Goal: Book appointment/travel/reservation

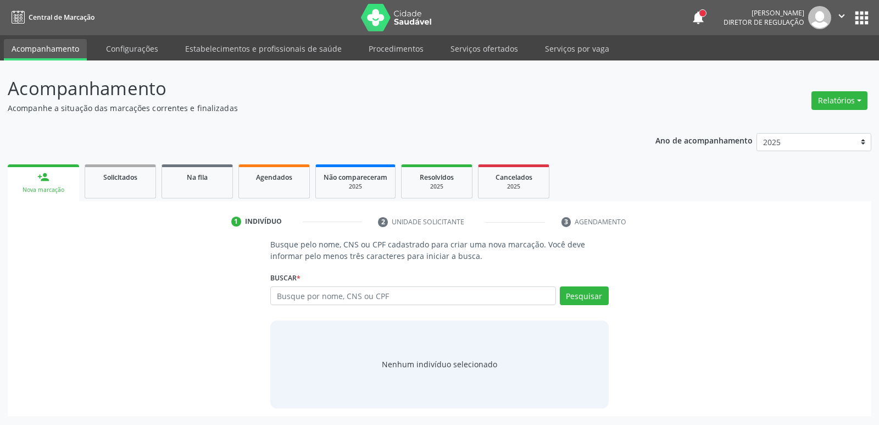
click at [307, 296] on input "text" at bounding box center [412, 295] width 285 height 19
type input "11056724412"
click at [581, 289] on button "Pesquisar" at bounding box center [584, 295] width 49 height 19
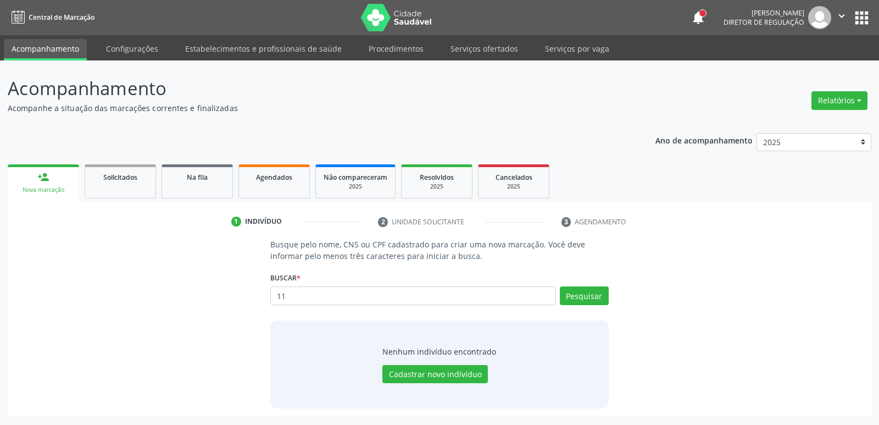
type input "1"
type input "702906587997379"
type input "7"
type input "janieli be"
click at [580, 290] on button "Pesquisar" at bounding box center [584, 295] width 49 height 19
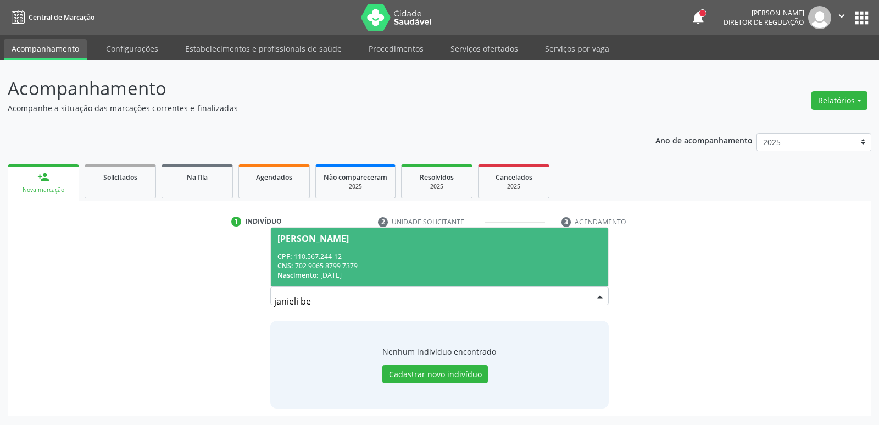
click at [426, 257] on div "CPF: 110.567.244-12" at bounding box center [439, 256] width 324 height 9
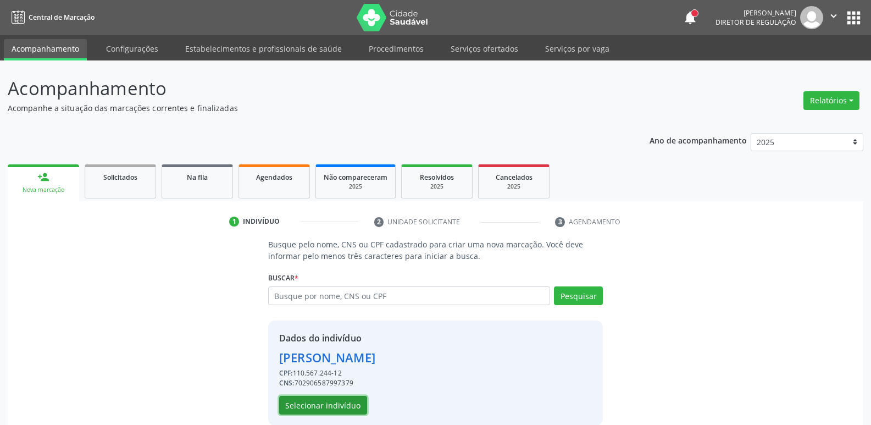
click at [345, 404] on button "Selecionar indivíduo" at bounding box center [323, 405] width 88 height 19
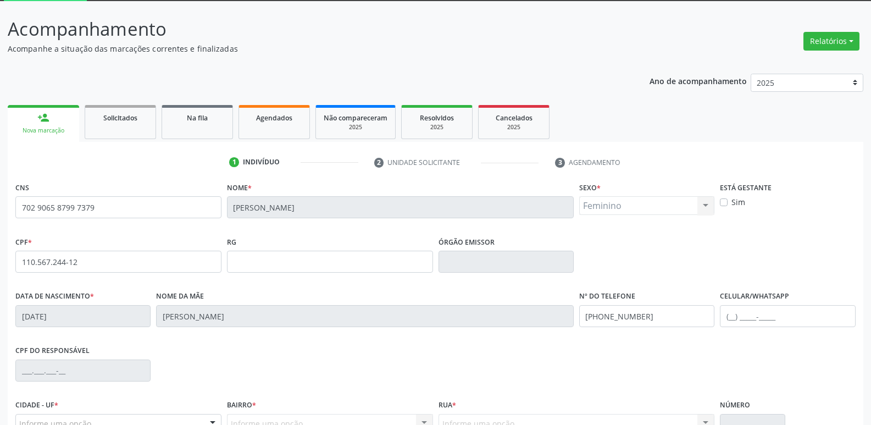
scroll to position [171, 0]
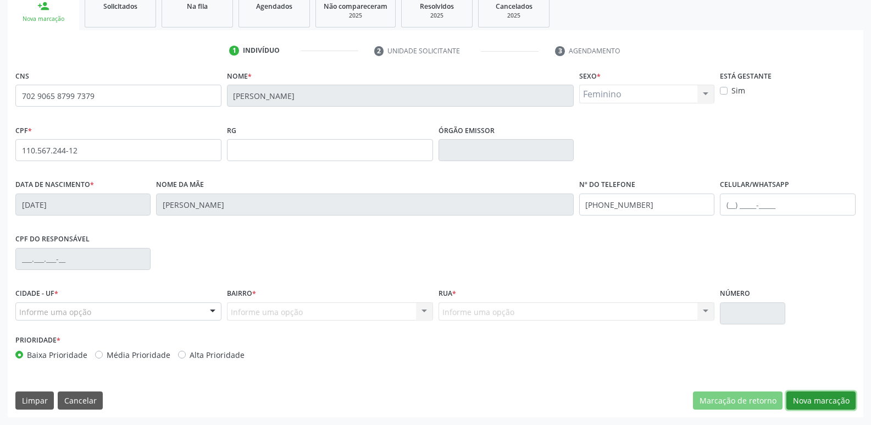
click at [806, 403] on button "Nova marcação" at bounding box center [820, 400] width 69 height 19
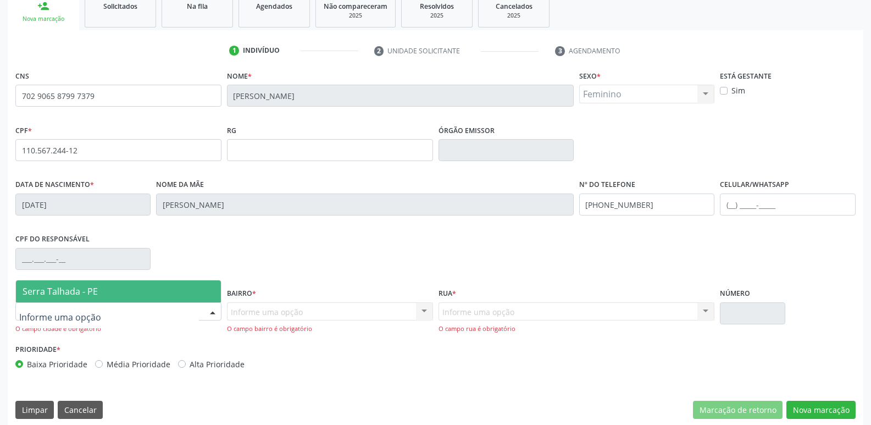
click at [138, 311] on div at bounding box center [118, 311] width 206 height 19
click at [143, 298] on span "Serra Talhada - PE" at bounding box center [118, 291] width 205 height 22
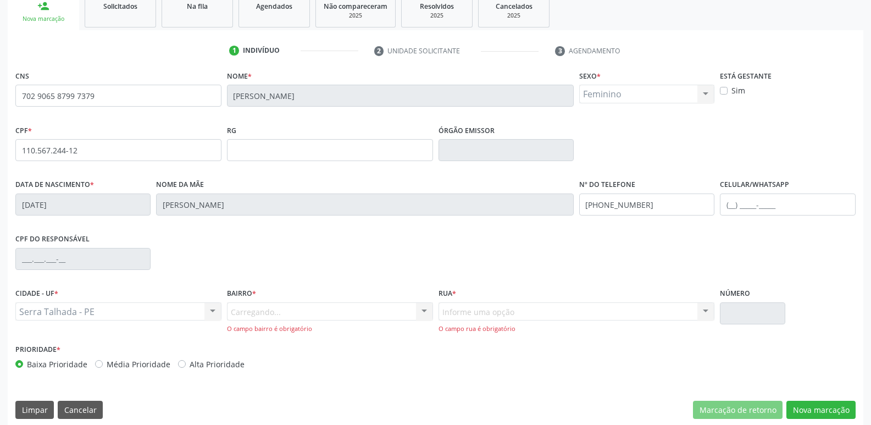
click at [290, 311] on div "Carregando... Nenhum resultado encontrado para: " " Nenhuma opção encontrada. D…" at bounding box center [330, 317] width 206 height 31
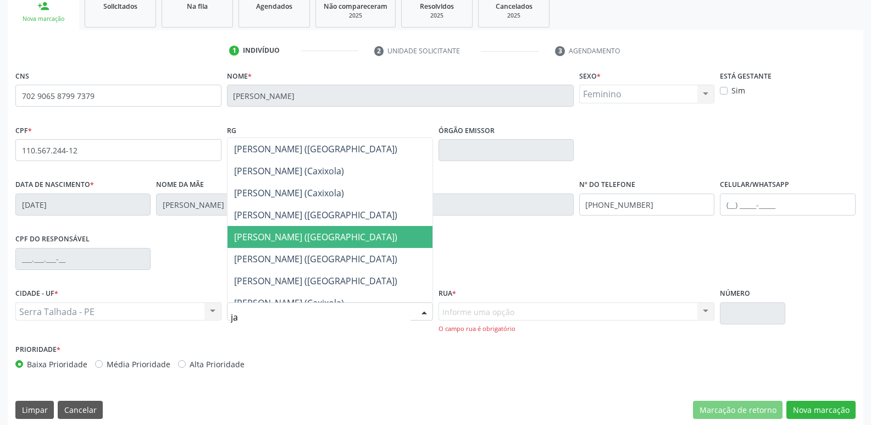
scroll to position [34, 0]
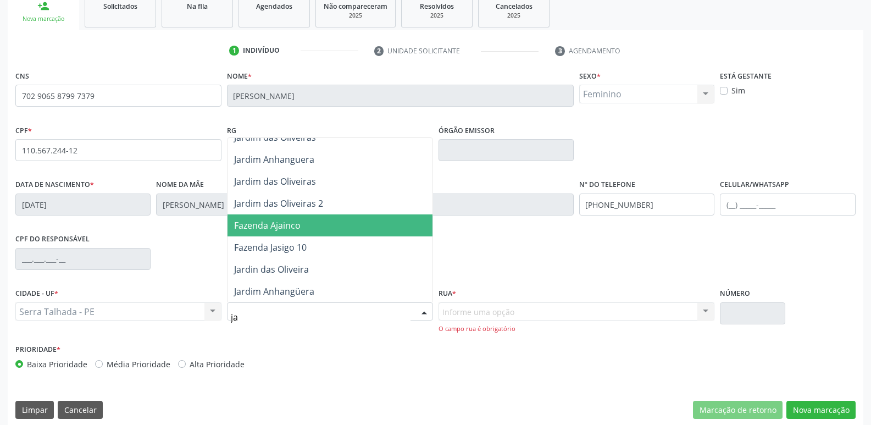
type input "jar"
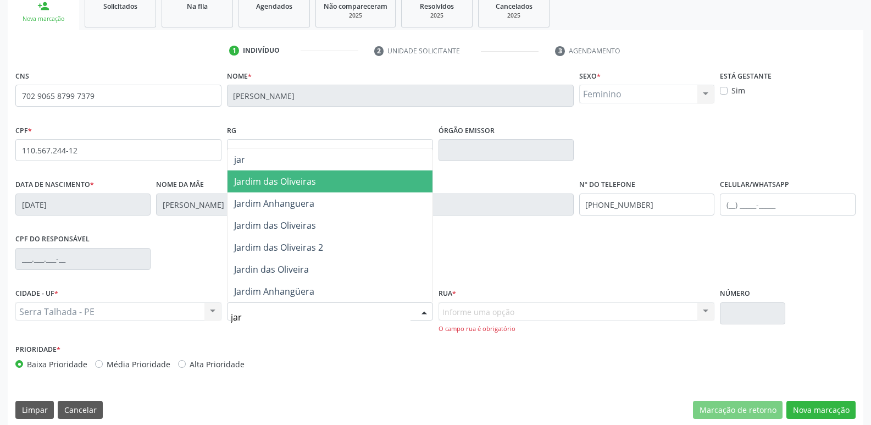
click at [314, 182] on span "Jardim das Oliveiras" at bounding box center [275, 181] width 82 height 12
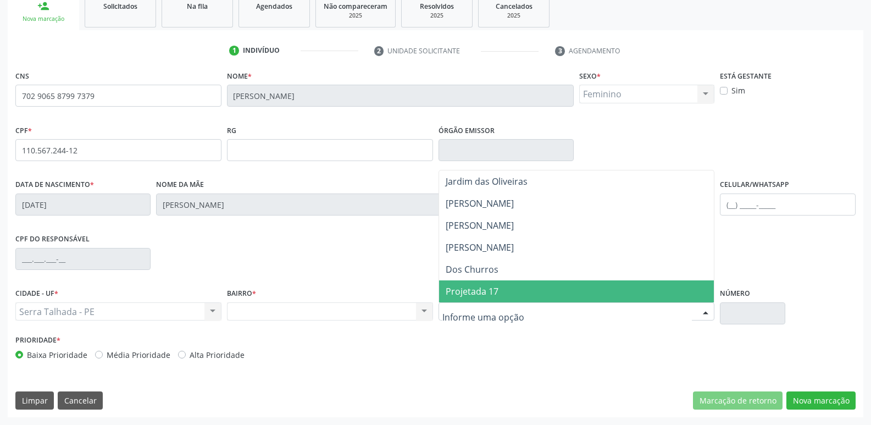
click at [502, 298] on span "Projetada 17" at bounding box center [576, 291] width 275 height 22
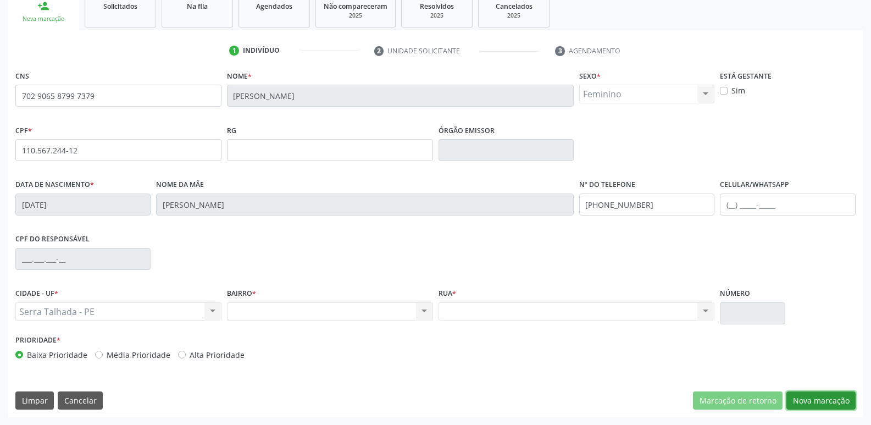
click at [830, 397] on button "Nova marcação" at bounding box center [820, 400] width 69 height 19
click at [0, 0] on button "Próximo" at bounding box center [0, 0] width 0 height 0
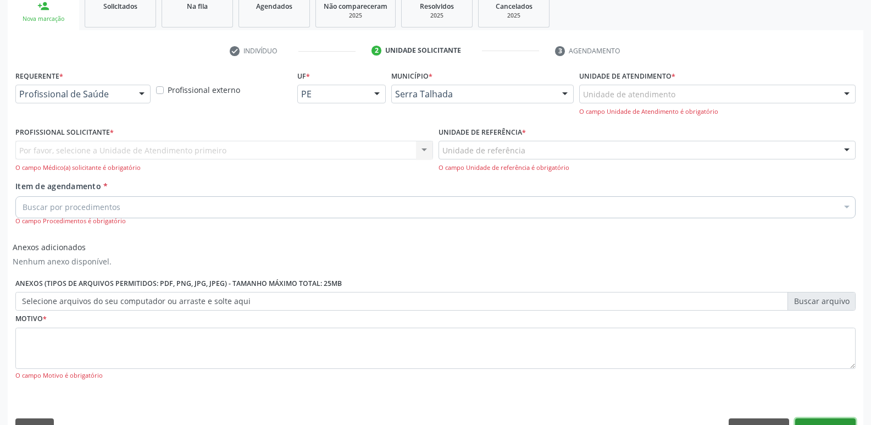
scroll to position [150, 0]
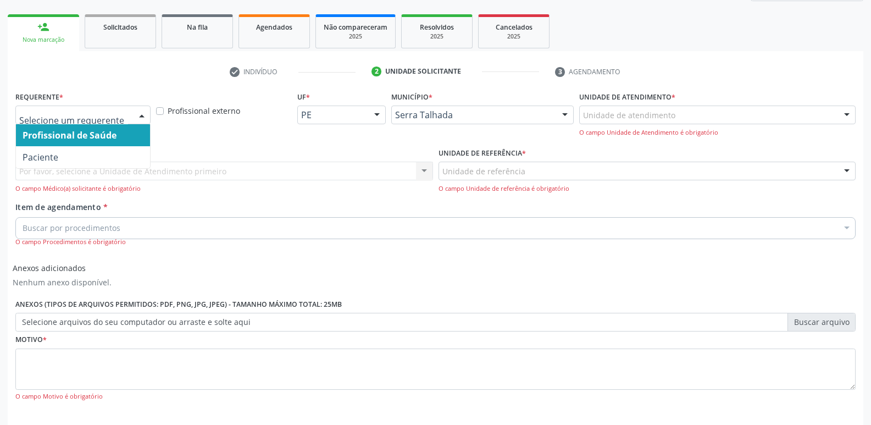
click at [136, 113] on div at bounding box center [141, 115] width 16 height 19
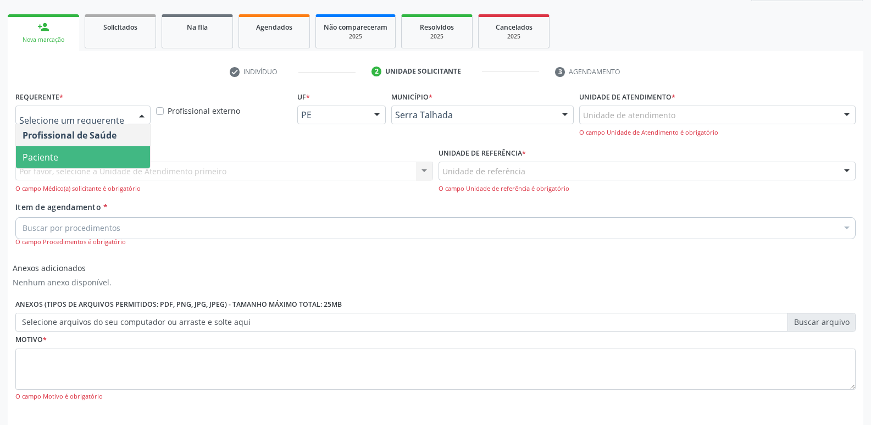
click at [133, 151] on span "Paciente" at bounding box center [83, 157] width 134 height 22
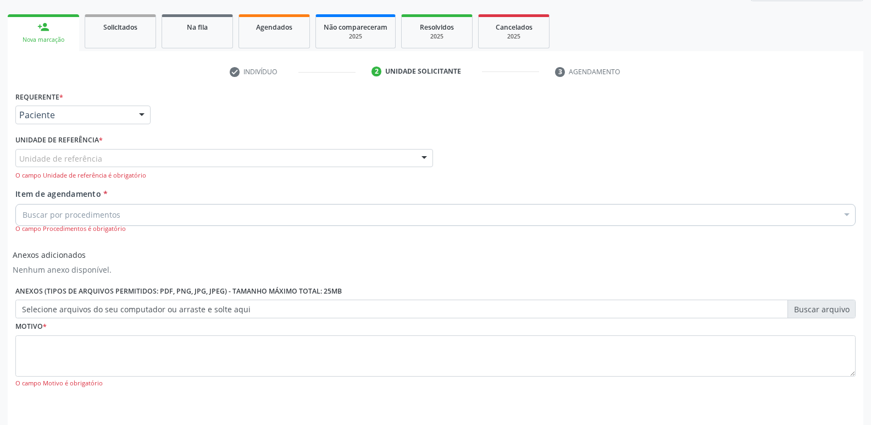
click at [135, 156] on div "Unidade de referência" at bounding box center [224, 158] width 418 height 19
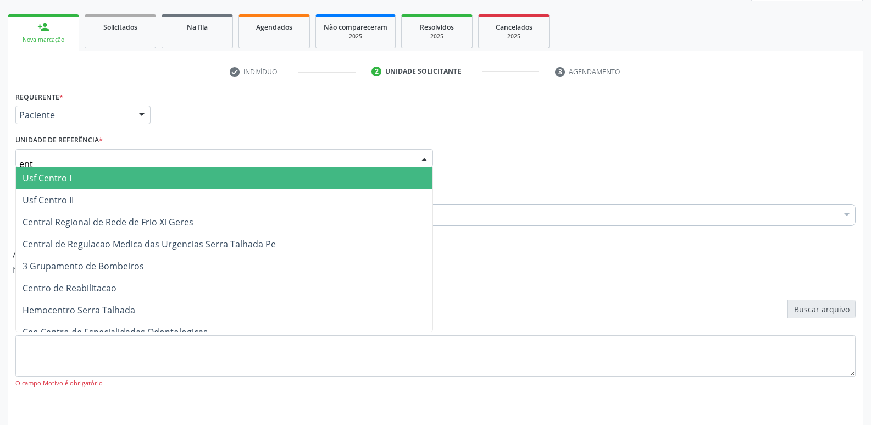
type input "entr"
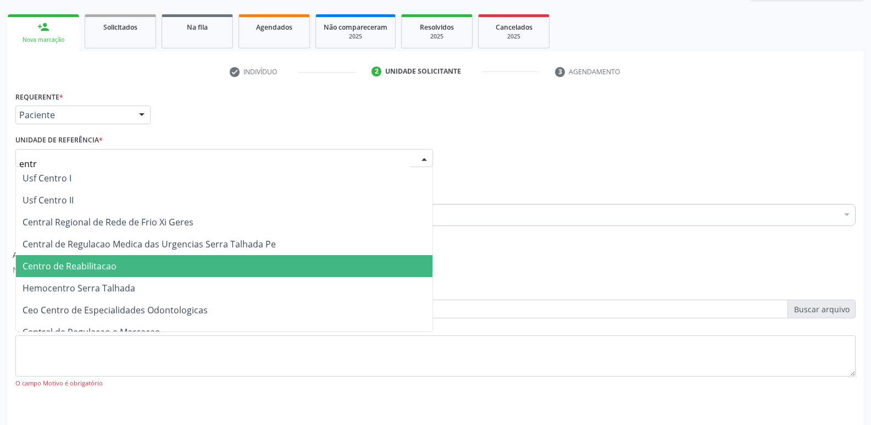
click at [124, 270] on span "Centro de Reabilitacao" at bounding box center [224, 266] width 416 height 22
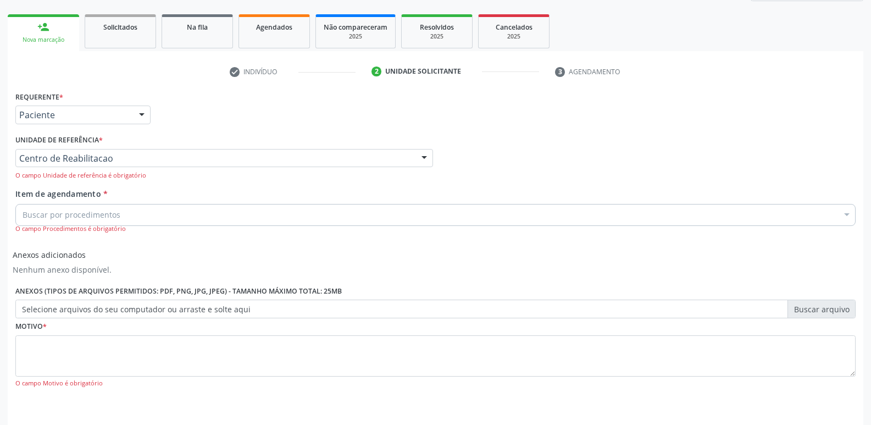
click at [149, 209] on div "Buscar por procedimentos" at bounding box center [435, 215] width 840 height 22
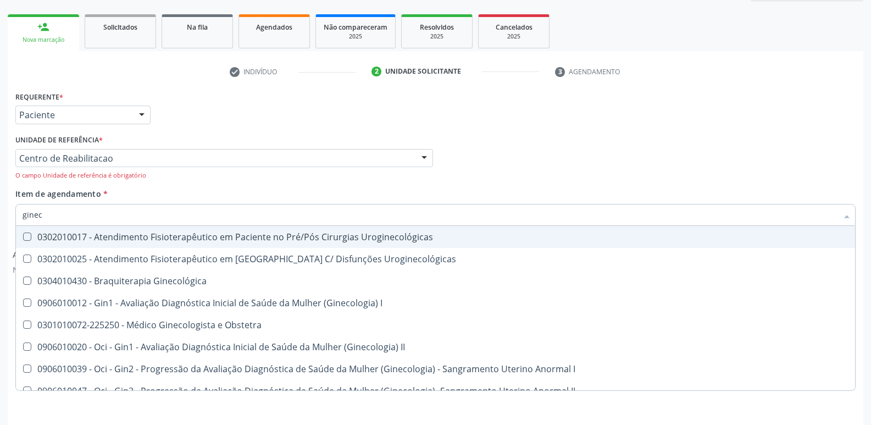
type input "gineco"
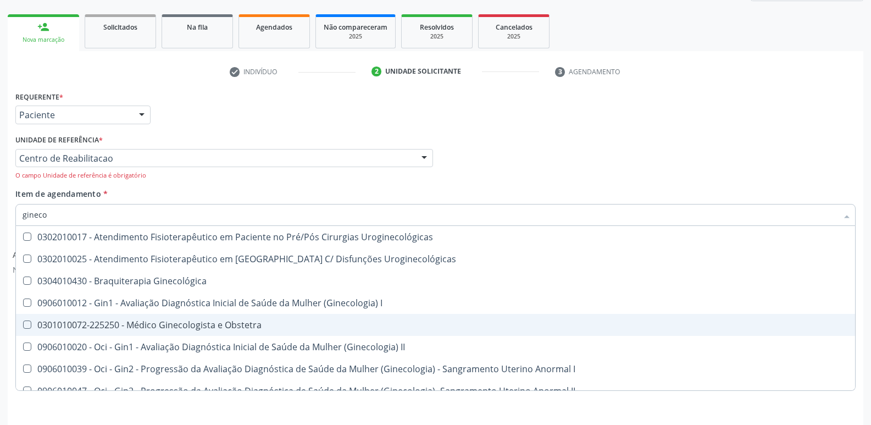
click at [208, 322] on div "0301010072-225250 - Médico Ginecologista e Obstetra" at bounding box center [436, 324] width 826 height 9
checkbox Obstetra "true"
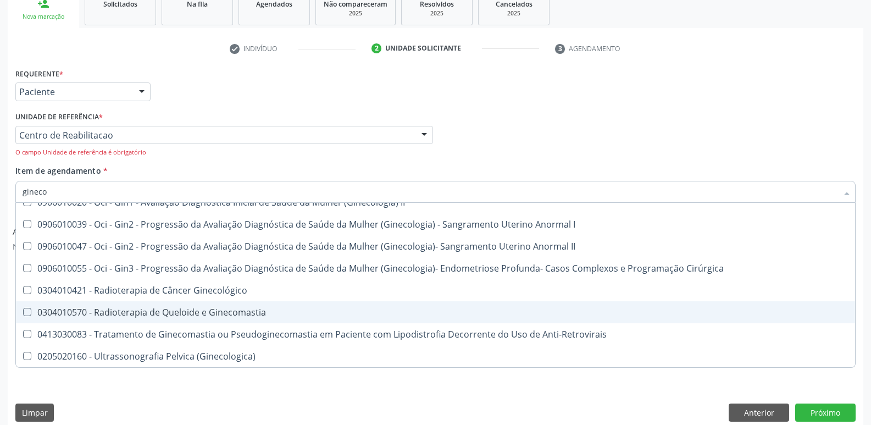
scroll to position [185, 0]
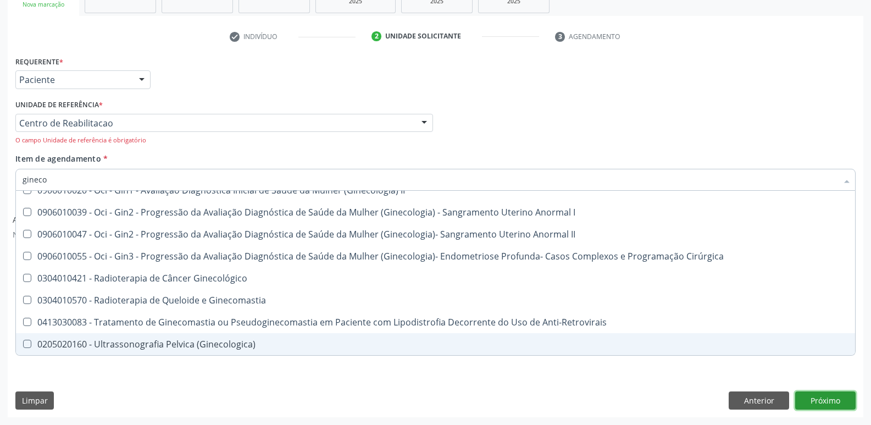
click at [832, 401] on button "Próximo" at bounding box center [825, 400] width 60 height 19
checkbox Uroginecológicas "true"
checkbox Obstetra "false"
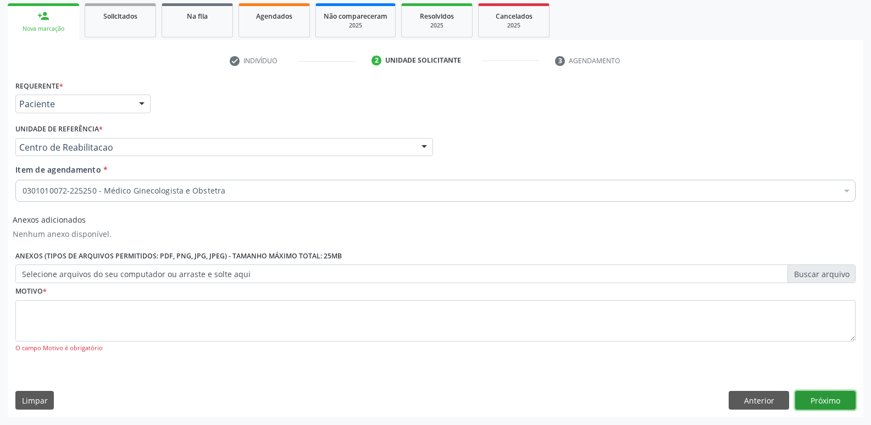
scroll to position [0, 0]
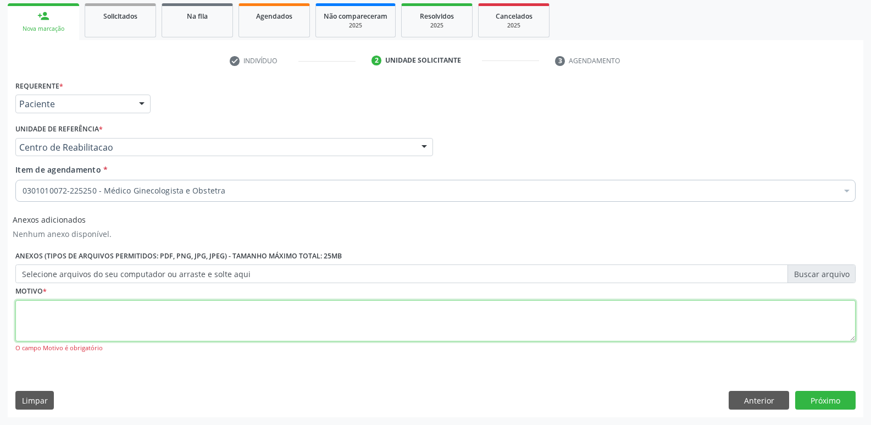
click at [189, 326] on textarea at bounding box center [435, 321] width 840 height 42
type textarea "..."
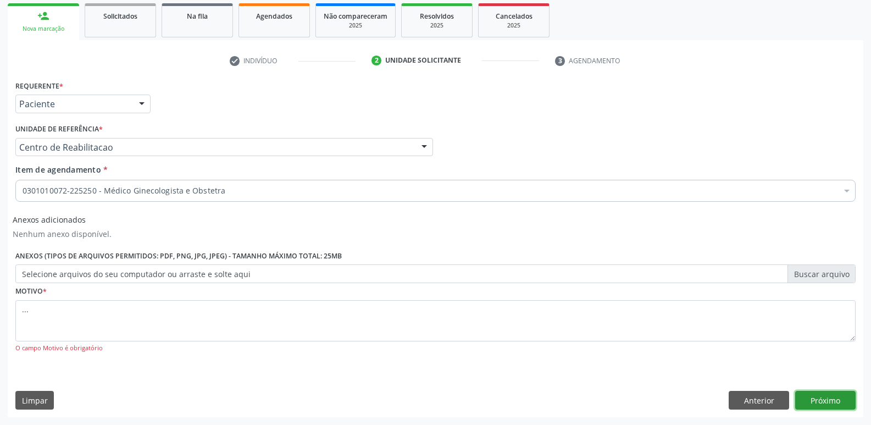
click at [839, 393] on button "Próximo" at bounding box center [825, 400] width 60 height 19
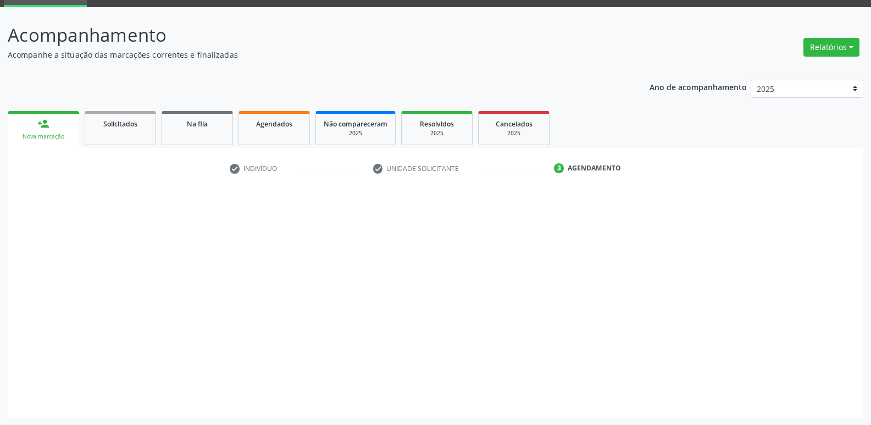
scroll to position [53, 0]
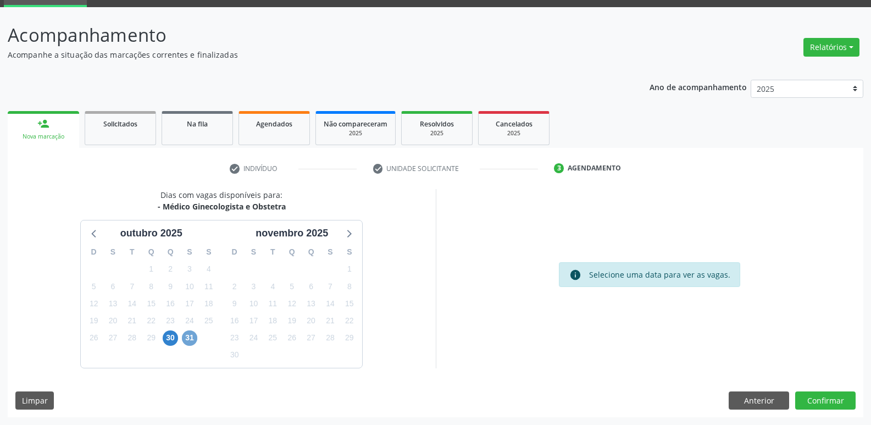
click at [192, 339] on span "31" at bounding box center [189, 337] width 15 height 15
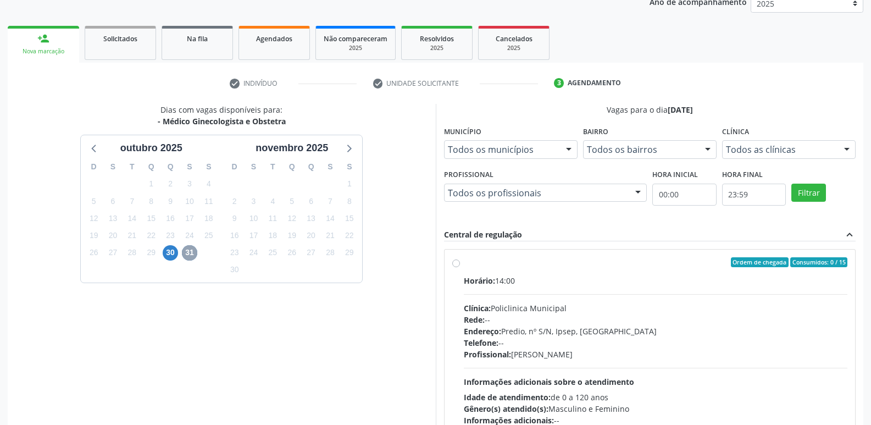
scroll to position [163, 0]
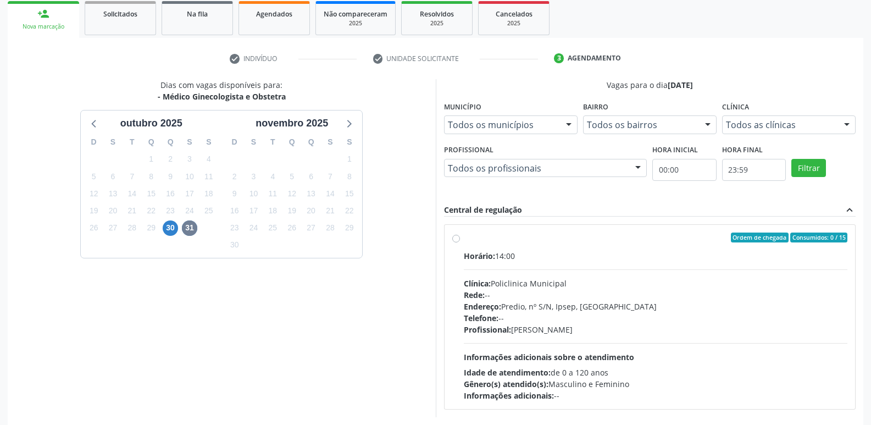
click at [464, 238] on label "Ordem de chegada Consumidos: 0 / 15 Horário: 14:00 Clínica: Policlinica Municip…" at bounding box center [656, 316] width 384 height 169
click at [454, 238] on input "Ordem de chegada Consumidos: 0 / 15 Horário: 14:00 Clínica: Policlinica Municip…" at bounding box center [456, 237] width 8 height 10
radio input "true"
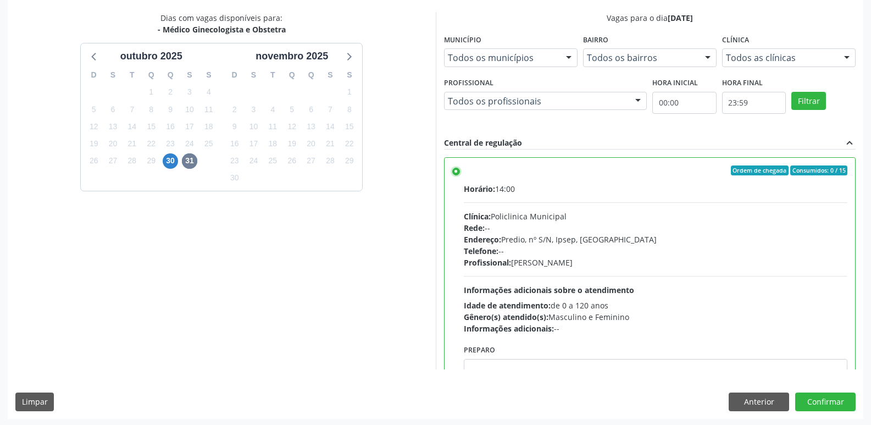
scroll to position [232, 0]
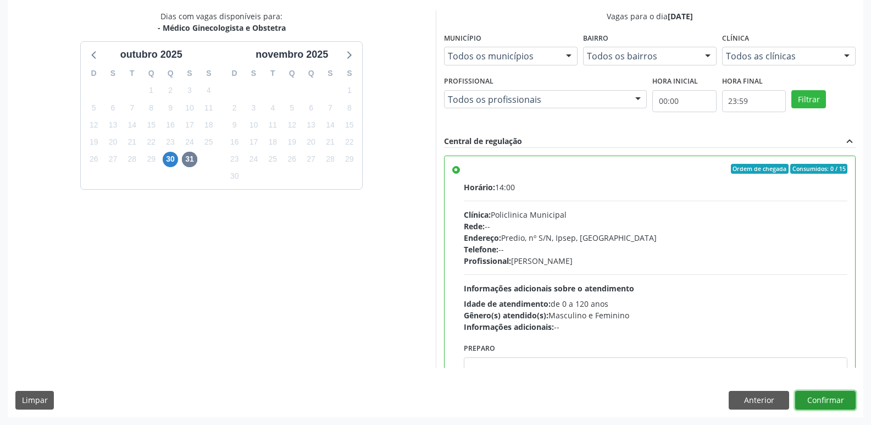
click at [824, 402] on button "Confirmar" at bounding box center [825, 400] width 60 height 19
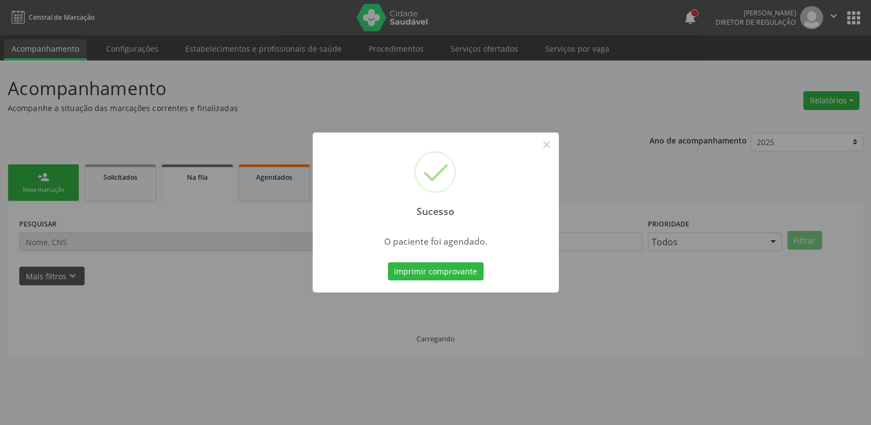
scroll to position [0, 0]
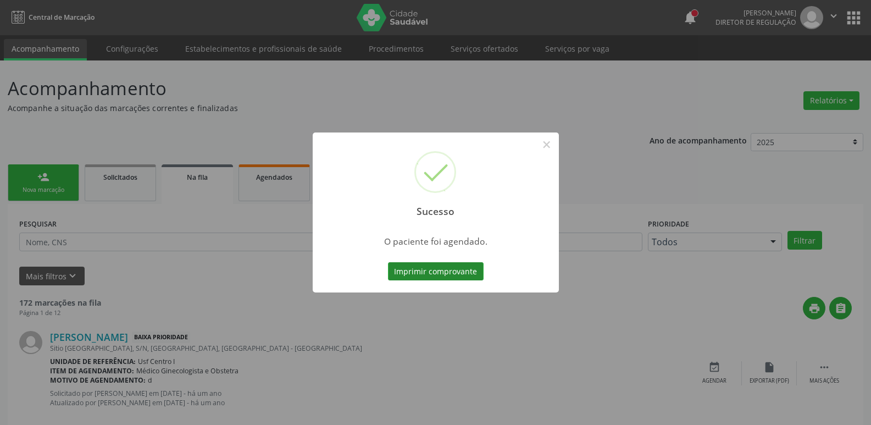
click at [443, 273] on button "Imprimir comprovante" at bounding box center [436, 271] width 96 height 19
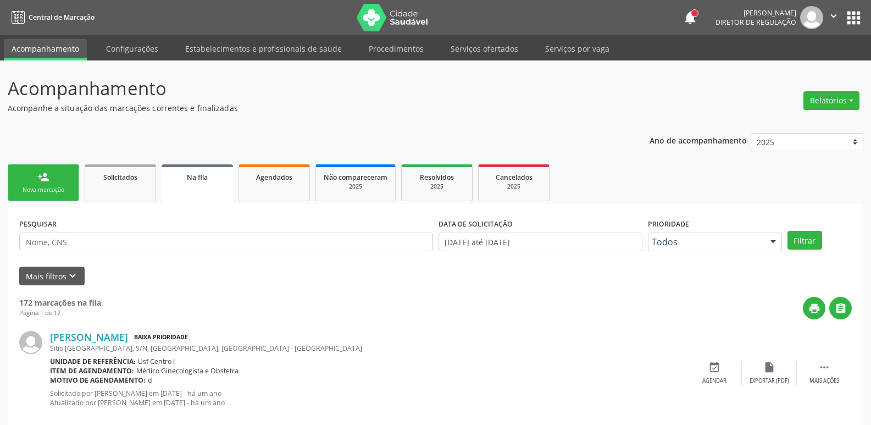
click at [861, 19] on button "apps" at bounding box center [853, 17] width 19 height 19
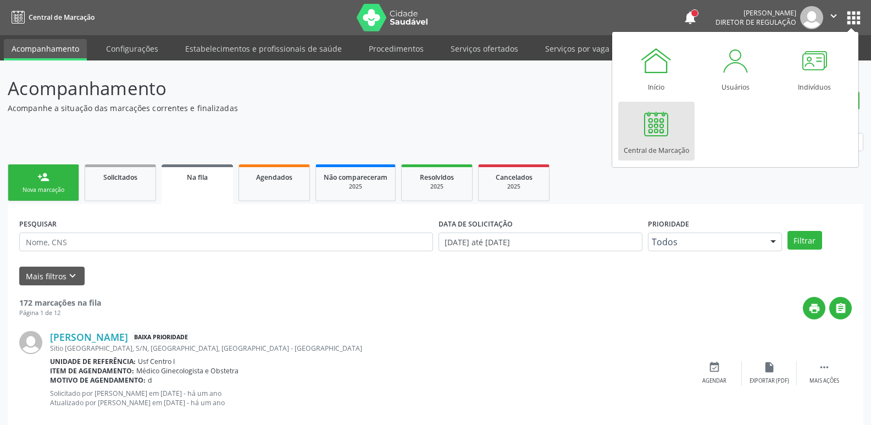
click at [644, 123] on div at bounding box center [655, 123] width 33 height 33
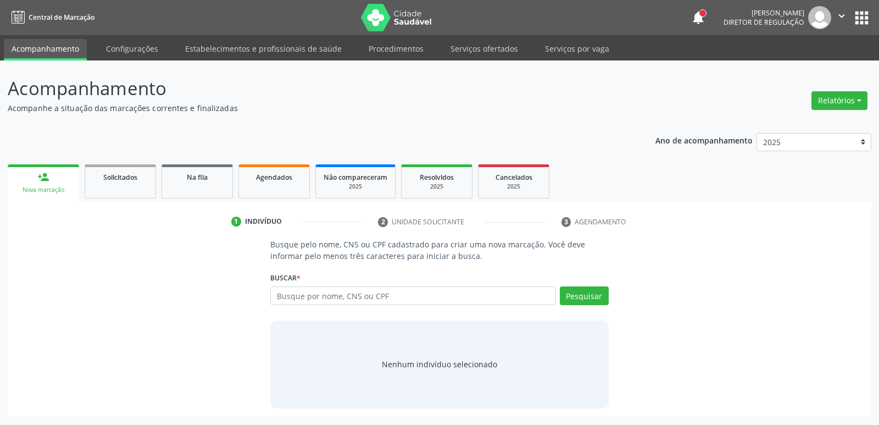
click at [473, 293] on input "text" at bounding box center [412, 295] width 285 height 19
type input "898000604793237"
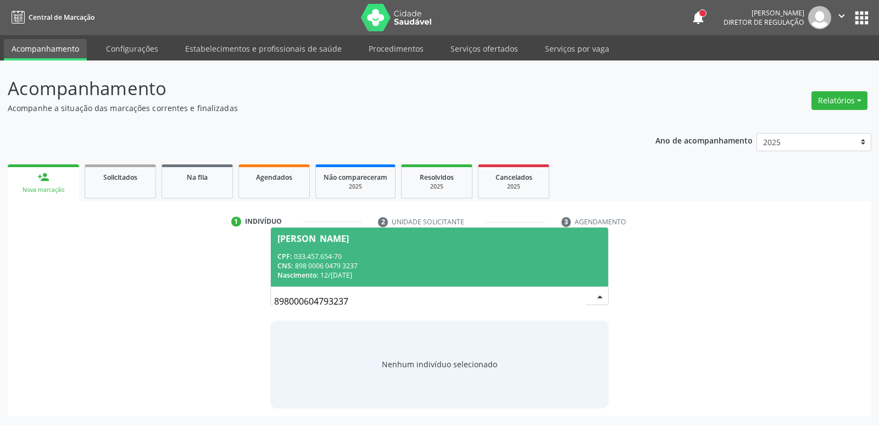
click at [467, 256] on div "CPF: 033.457.654-70" at bounding box center [439, 256] width 324 height 9
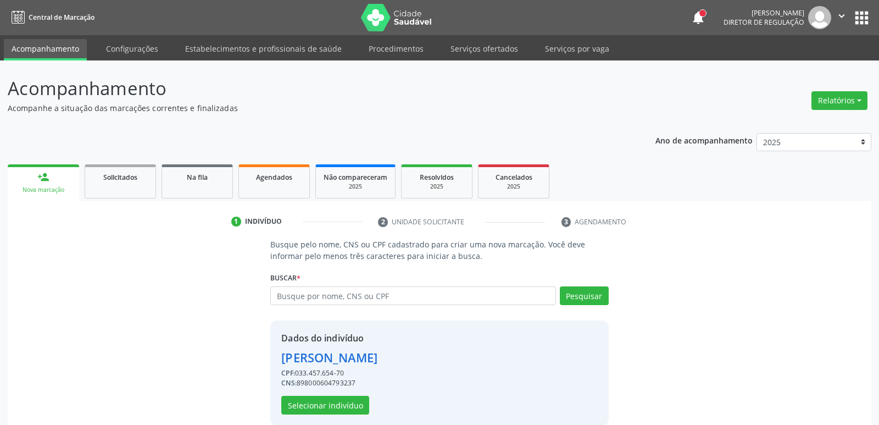
click at [467, 256] on p "Busque pelo nome, CNS ou CPF cadastrado para criar uma nova marcação. Você deve…" at bounding box center [439, 249] width 338 height 23
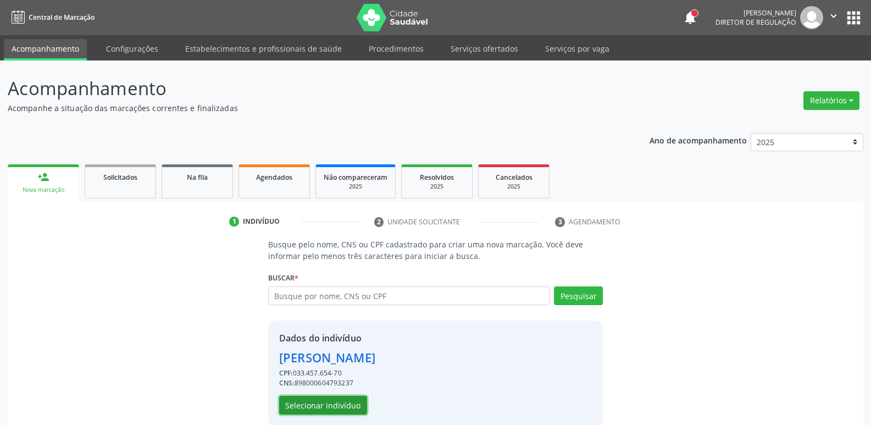
click at [302, 405] on button "Selecionar indivíduo" at bounding box center [323, 405] width 88 height 19
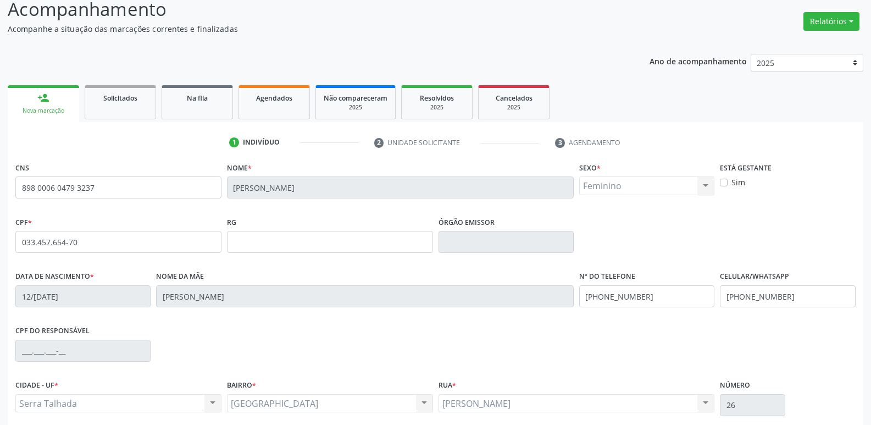
scroll to position [171, 0]
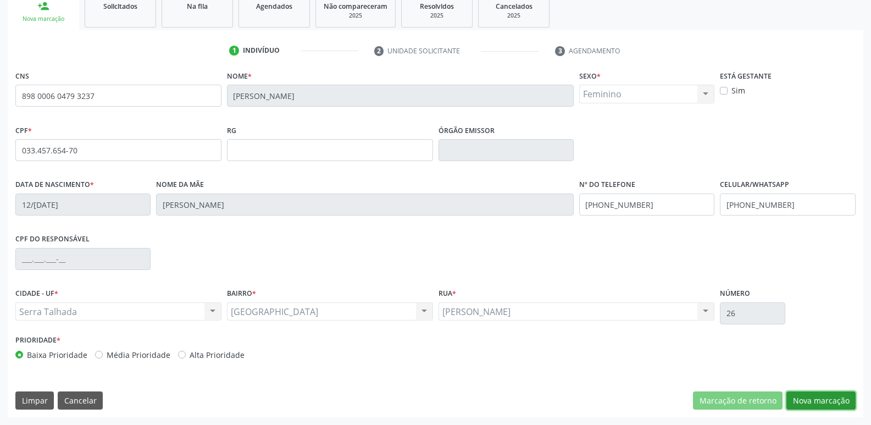
click at [834, 401] on button "Nova marcação" at bounding box center [820, 400] width 69 height 19
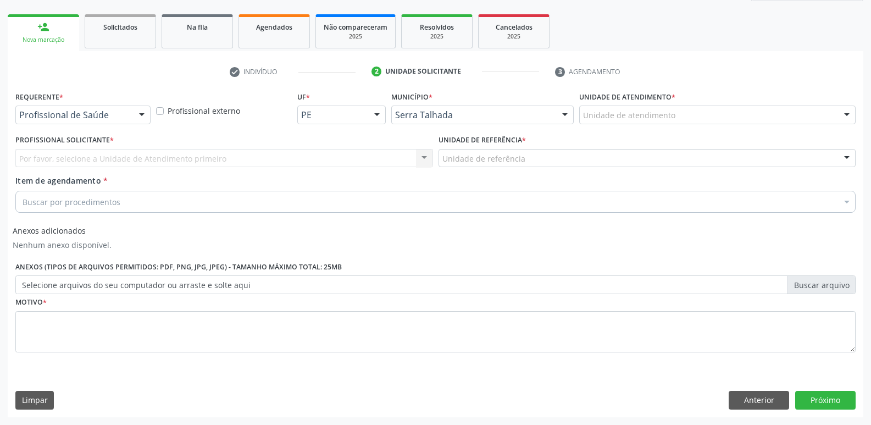
scroll to position [150, 0]
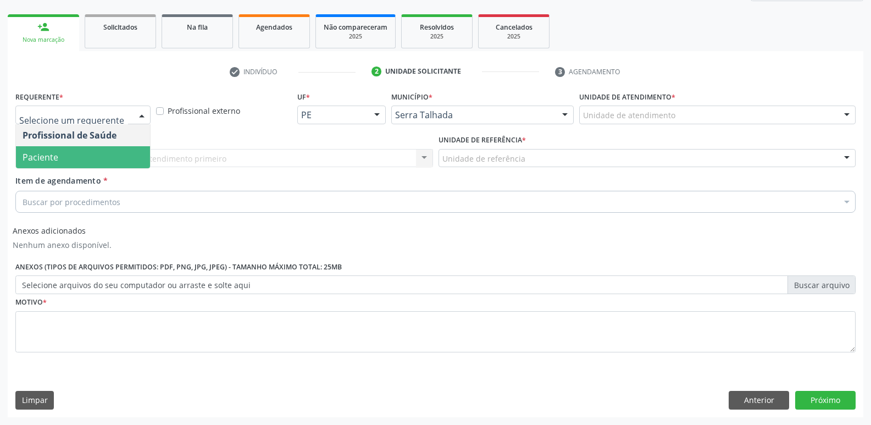
click at [116, 147] on span "Paciente" at bounding box center [83, 157] width 134 height 22
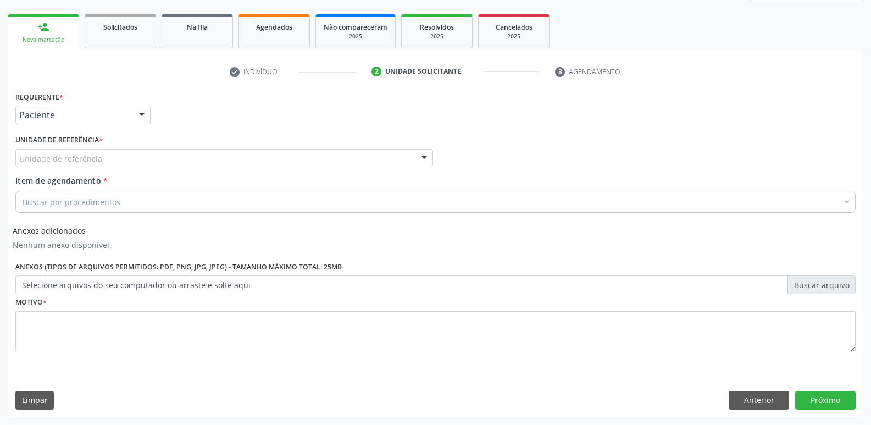
click at [116, 154] on div "Unidade de referência" at bounding box center [224, 158] width 418 height 19
click at [19, 154] on input "text" at bounding box center [19, 164] width 0 height 22
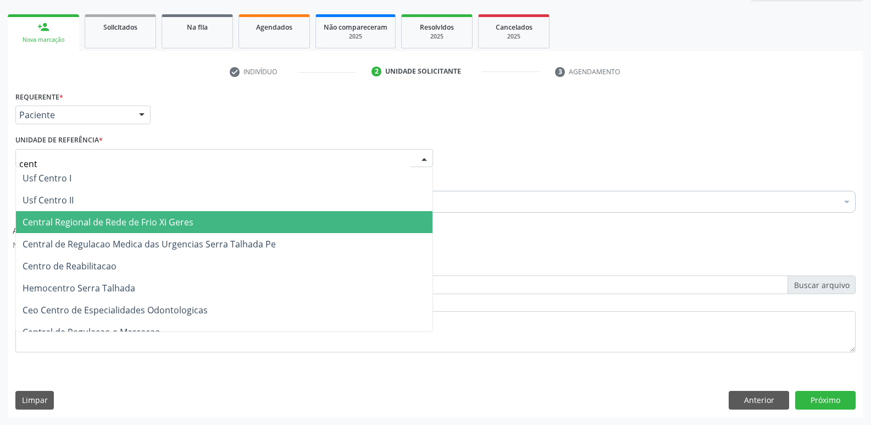
type input "centr"
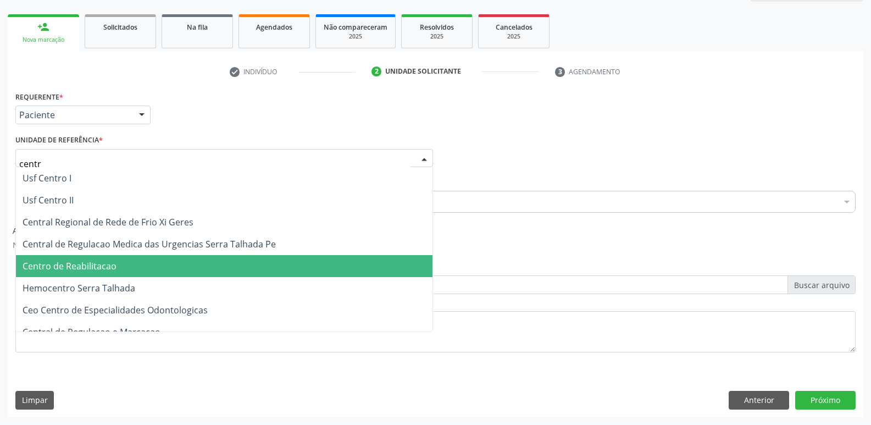
click at [153, 265] on span "Centro de Reabilitacao" at bounding box center [224, 266] width 416 height 22
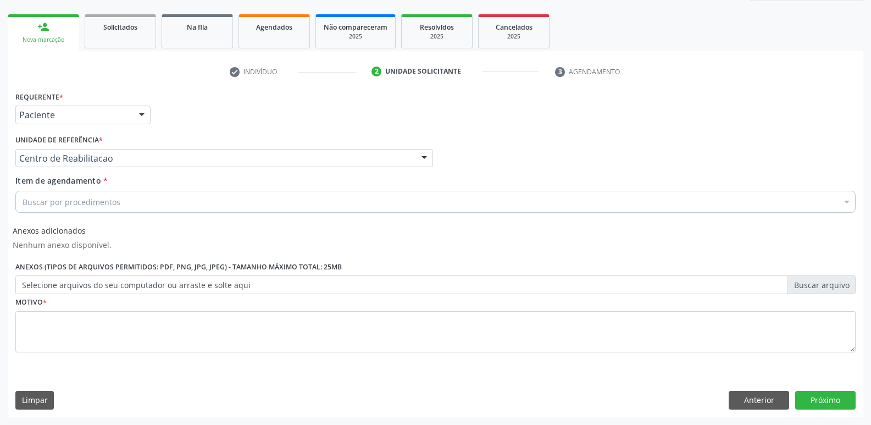
click at [147, 204] on div "Buscar por procedimentos" at bounding box center [435, 202] width 840 height 22
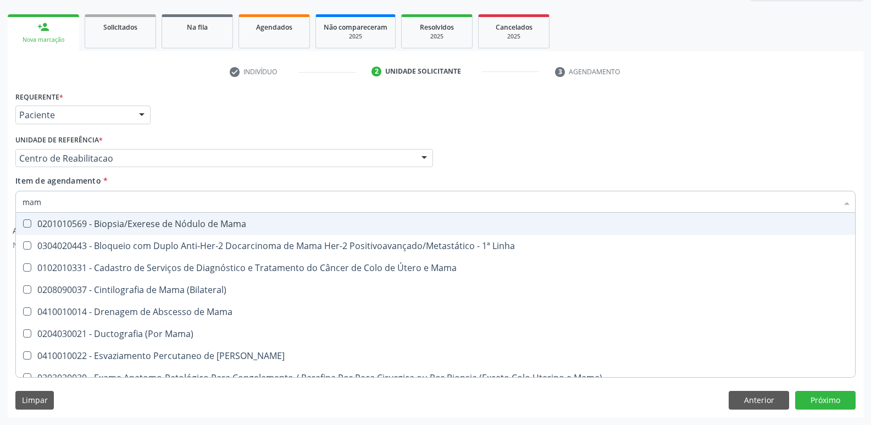
type input "mamo"
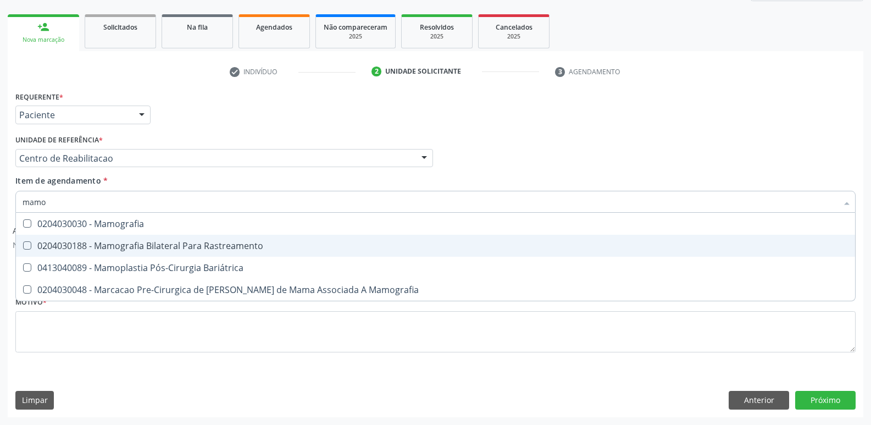
click at [161, 250] on div "0204030188 - Mamografia Bilateral Para Rastreamento" at bounding box center [436, 245] width 826 height 9
checkbox Rastreamento "true"
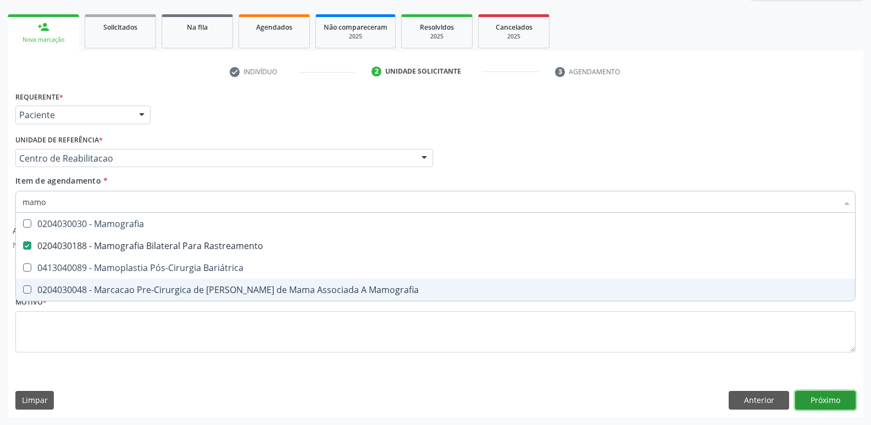
click at [836, 404] on button "Próximo" at bounding box center [825, 400] width 60 height 19
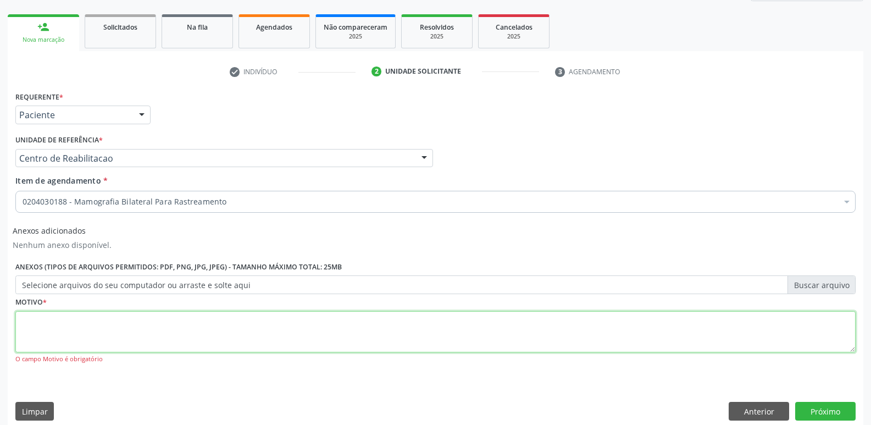
drag, startPoint x: 409, startPoint y: 338, endPoint x: 409, endPoint y: 329, distance: 9.4
click at [409, 337] on textarea at bounding box center [435, 332] width 840 height 42
type textarea "...."
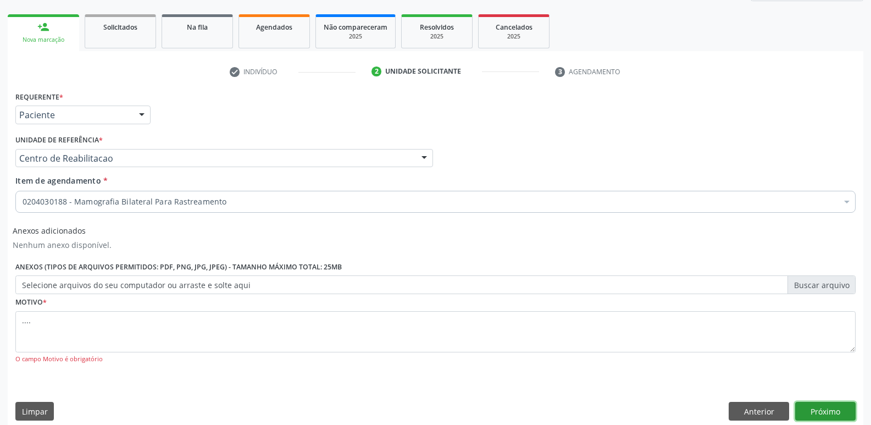
click at [844, 412] on button "Próximo" at bounding box center [825, 411] width 60 height 19
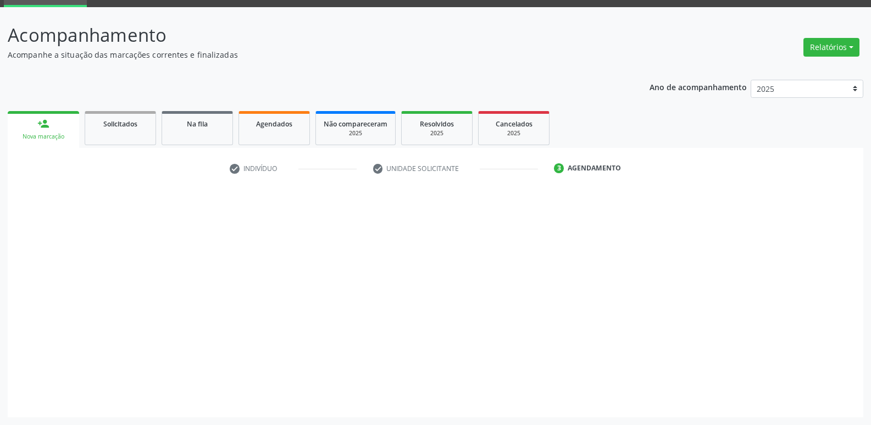
scroll to position [53, 0]
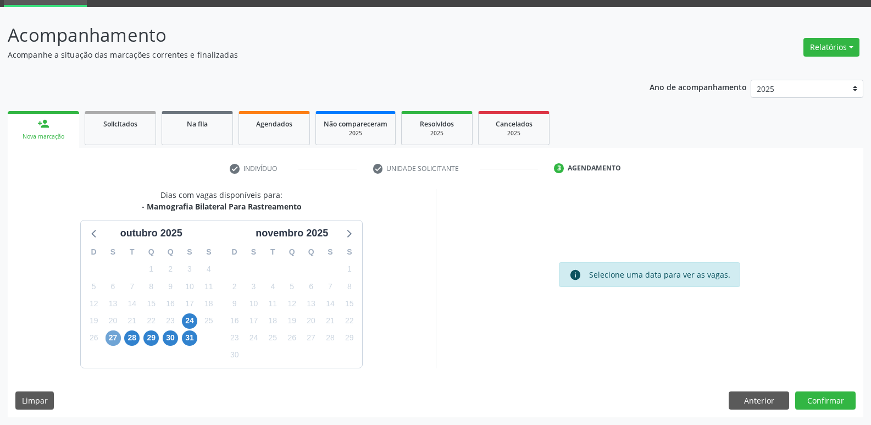
click at [116, 337] on span "27" at bounding box center [112, 337] width 15 height 15
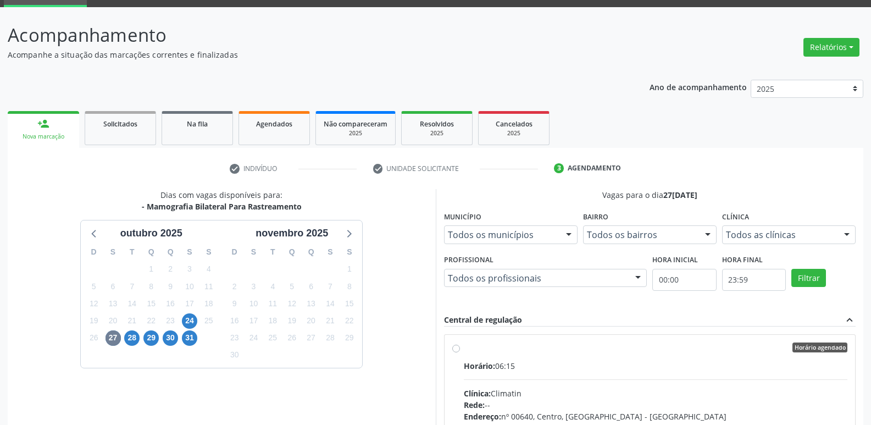
click at [464, 348] on label "Horário agendado Horário: 06:15 Clínica: Climatin Rede: -- Endereço: nº 00640, …" at bounding box center [656, 426] width 384 height 169
click at [454, 348] on input "Horário agendado Horário: 06:15 Clínica: Climatin Rede: -- Endereço: nº 00640, …" at bounding box center [456, 347] width 8 height 10
radio input "true"
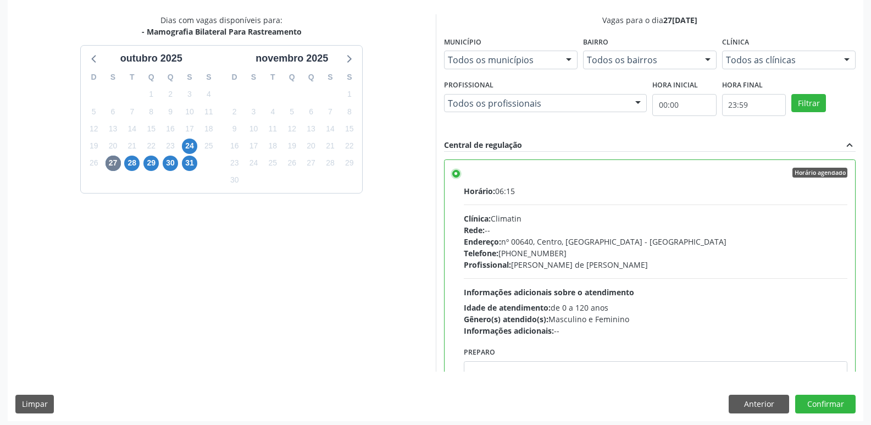
scroll to position [232, 0]
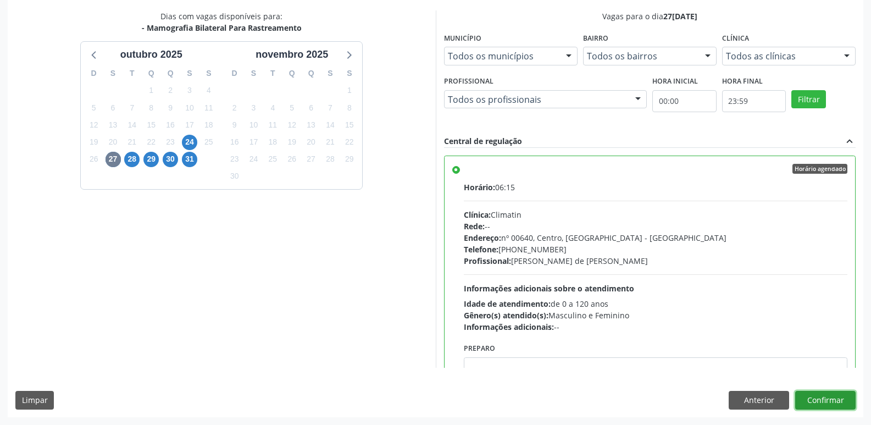
click at [837, 398] on button "Confirmar" at bounding box center [825, 400] width 60 height 19
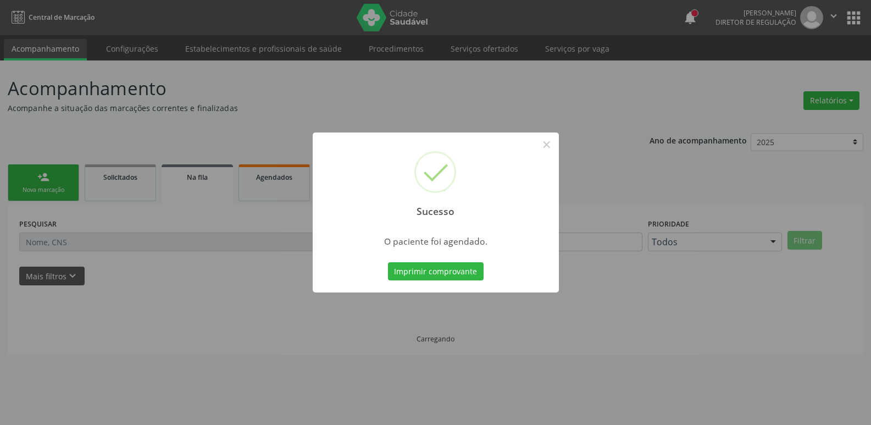
scroll to position [0, 0]
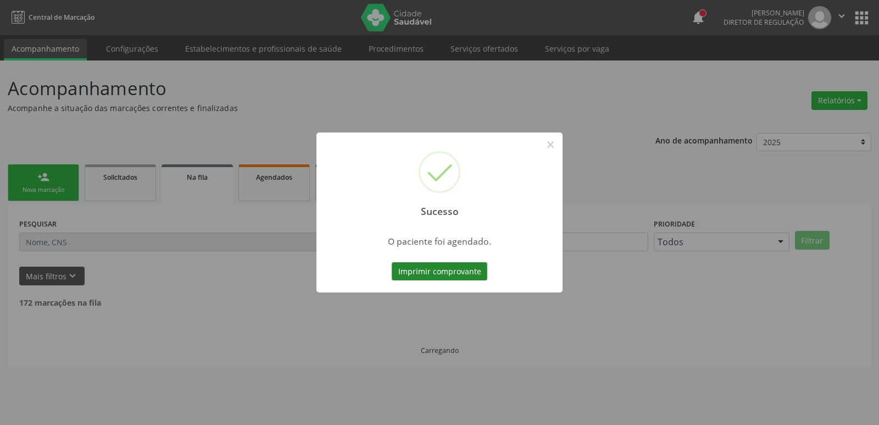
click at [402, 268] on button "Imprimir comprovante" at bounding box center [440, 271] width 96 height 19
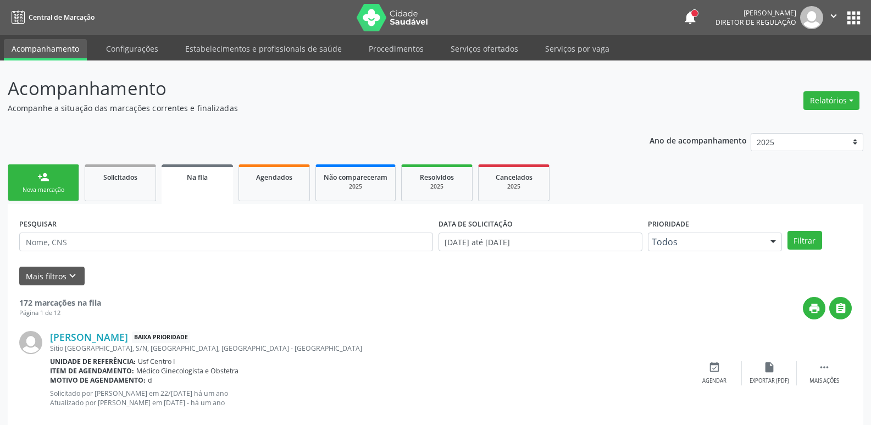
click at [850, 23] on button "apps" at bounding box center [853, 17] width 19 height 19
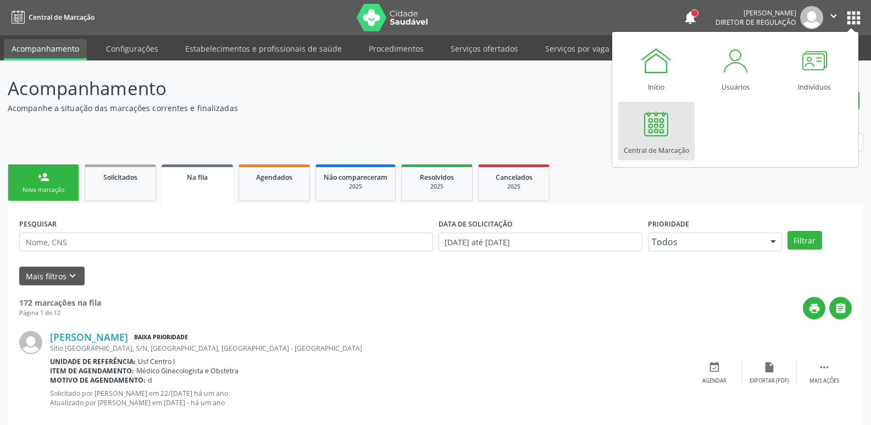
click at [637, 118] on link "Central de Marcação" at bounding box center [656, 131] width 76 height 59
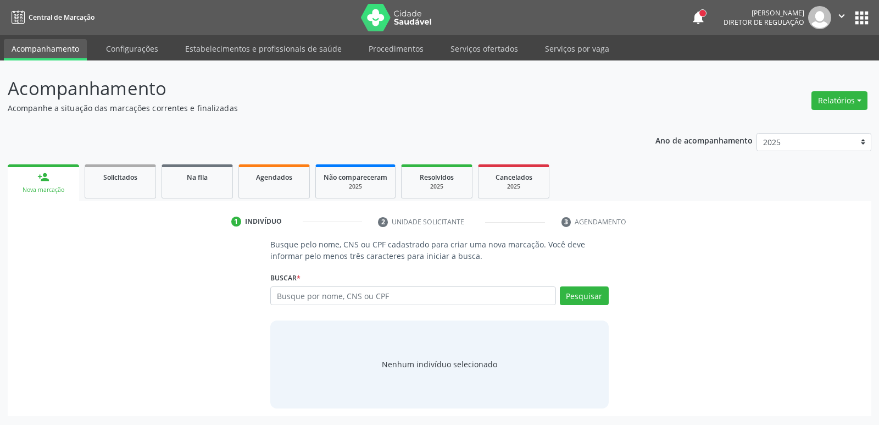
click at [313, 295] on input "text" at bounding box center [412, 295] width 285 height 19
type input "700001459648700"
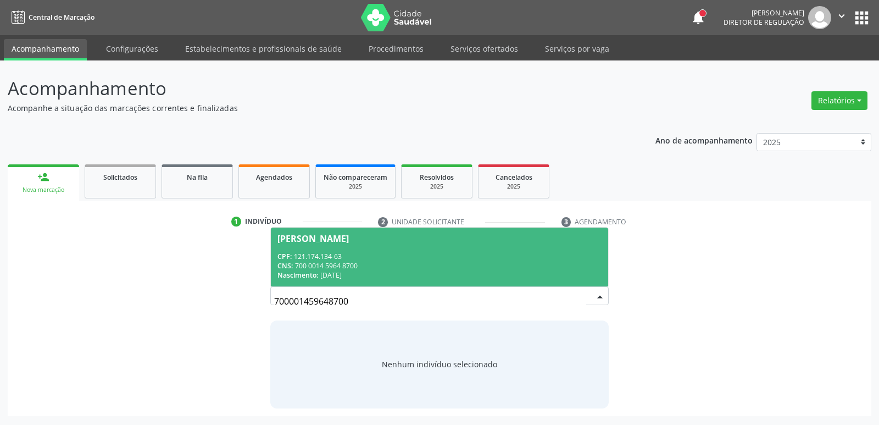
click at [350, 258] on div "CPF: 121.174.134-63" at bounding box center [439, 256] width 324 height 9
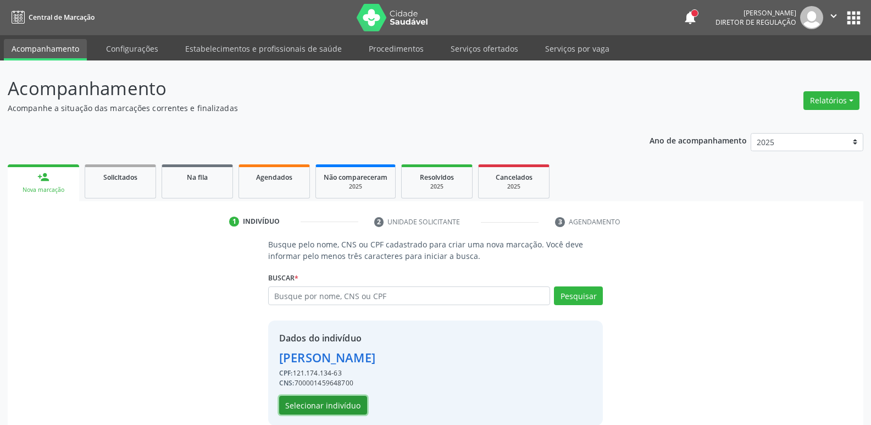
click at [309, 403] on button "Selecionar indivíduo" at bounding box center [323, 405] width 88 height 19
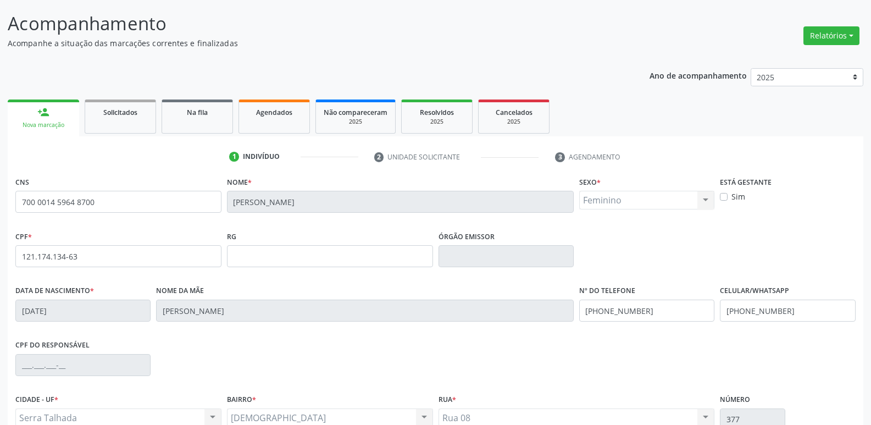
scroll to position [171, 0]
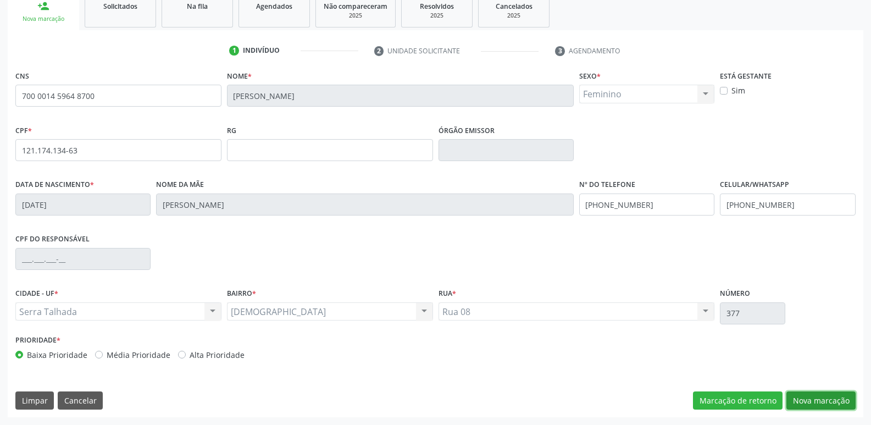
click at [827, 402] on button "Nova marcação" at bounding box center [820, 400] width 69 height 19
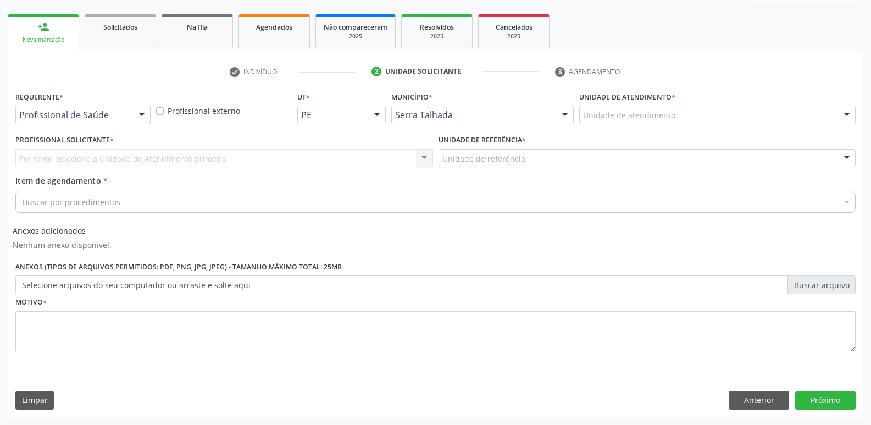
scroll to position [150, 0]
click at [130, 112] on div "Profissional de Saúde" at bounding box center [82, 114] width 135 height 19
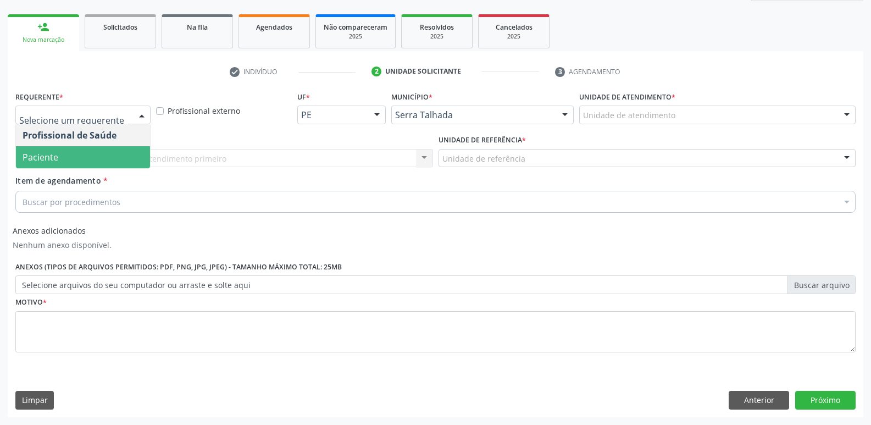
click at [135, 149] on span "Paciente" at bounding box center [83, 157] width 134 height 22
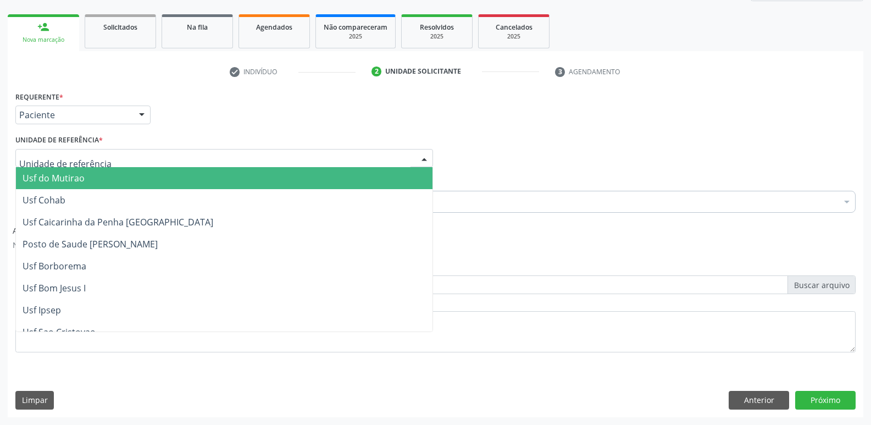
click at [135, 155] on div at bounding box center [224, 158] width 418 height 19
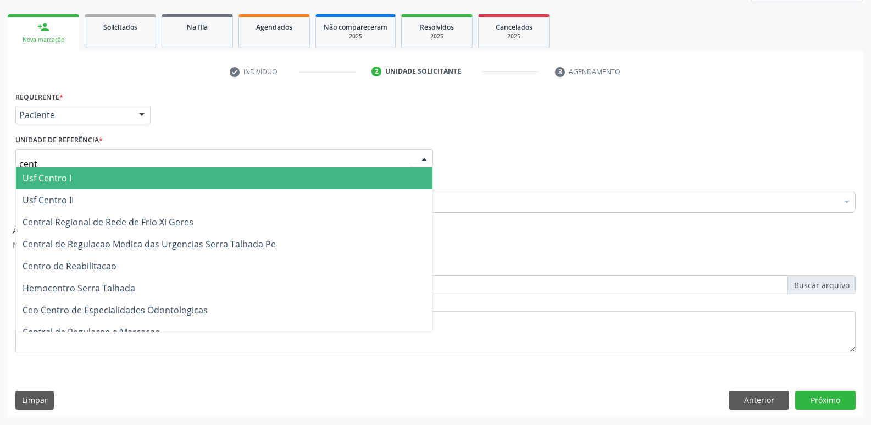
type input "centr"
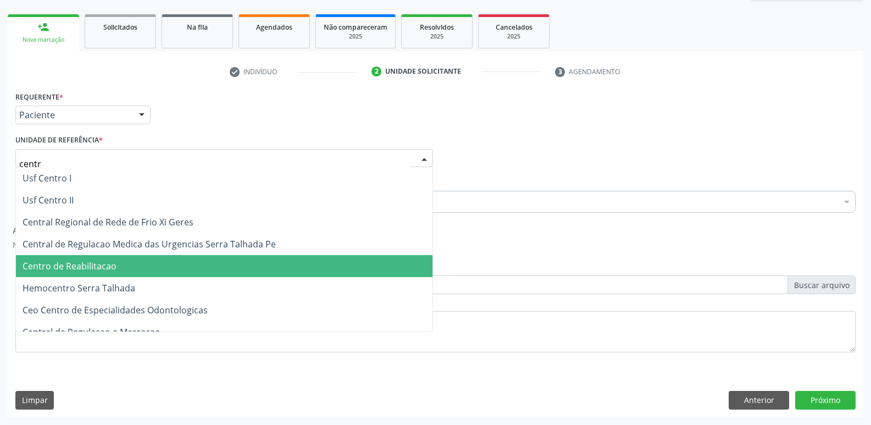
click at [156, 268] on span "Centro de Reabilitacao" at bounding box center [224, 266] width 416 height 22
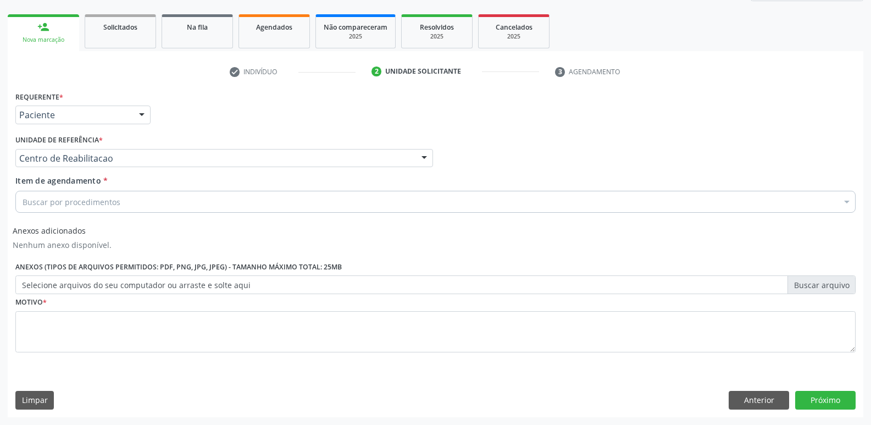
click at [151, 197] on div "Buscar por procedimentos" at bounding box center [435, 202] width 840 height 22
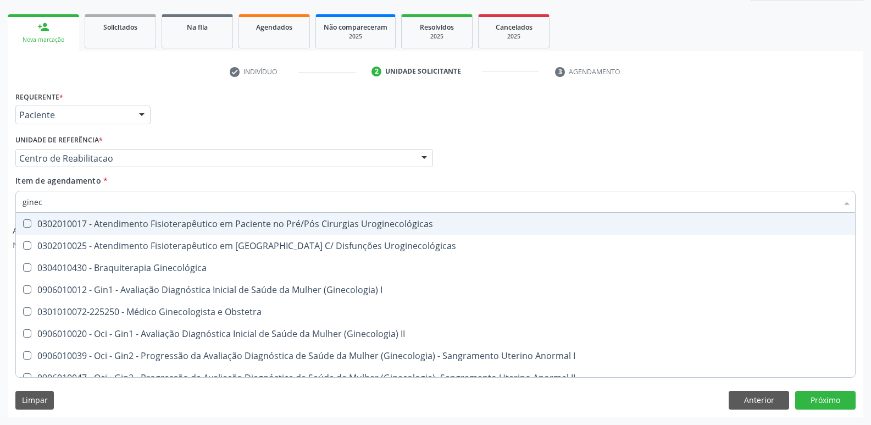
type input "gineco"
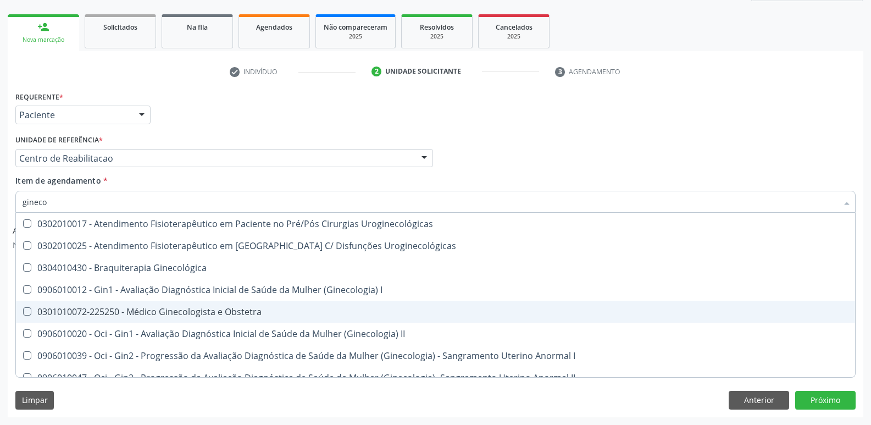
click at [244, 311] on div "0301010072-225250 - Médico Ginecologista e Obstetra" at bounding box center [436, 311] width 826 height 9
click at [242, 315] on div "0301010072-225250 - Médico Ginecologista e Obstetra" at bounding box center [436, 311] width 826 height 9
checkbox Obstetra "true"
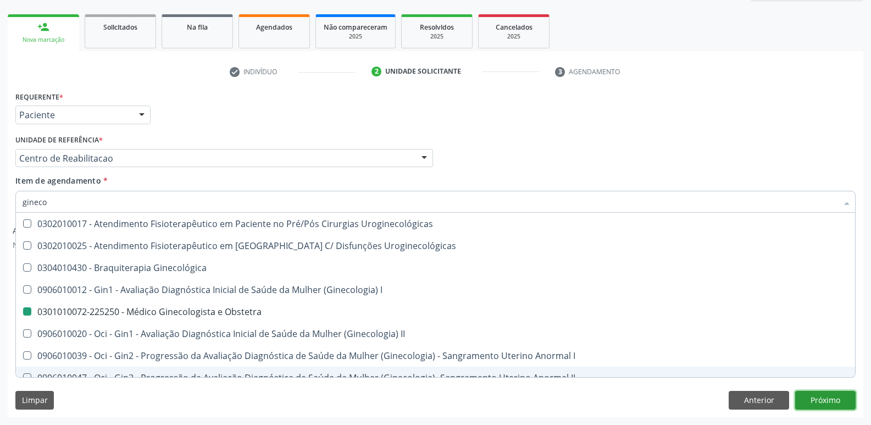
click at [841, 400] on button "Próximo" at bounding box center [825, 400] width 60 height 19
checkbox Uroginecológicas "true"
checkbox Obstetra "false"
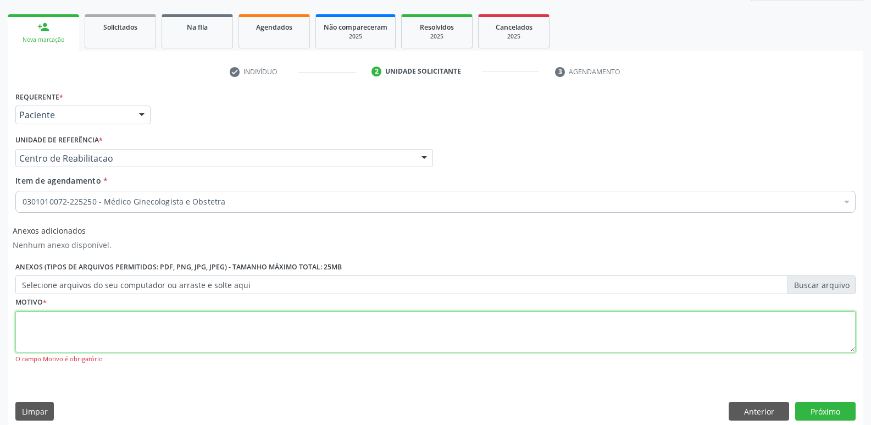
click at [705, 340] on textarea at bounding box center [435, 332] width 840 height 42
type textarea ";;...."
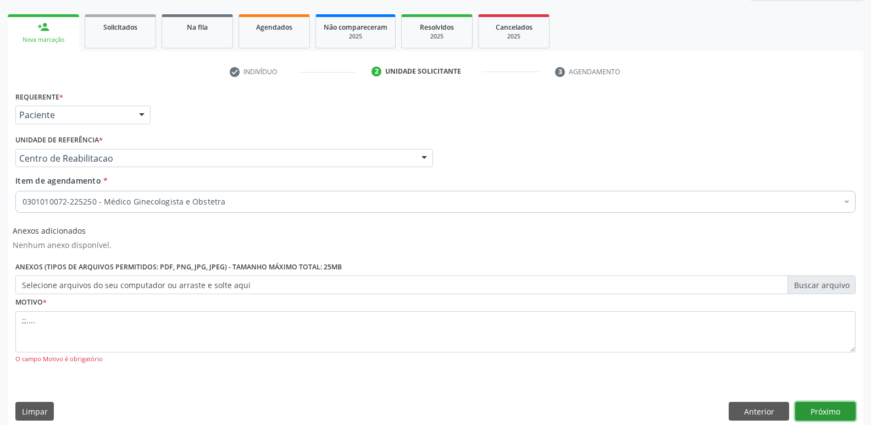
click at [847, 413] on button "Próximo" at bounding box center [825, 411] width 60 height 19
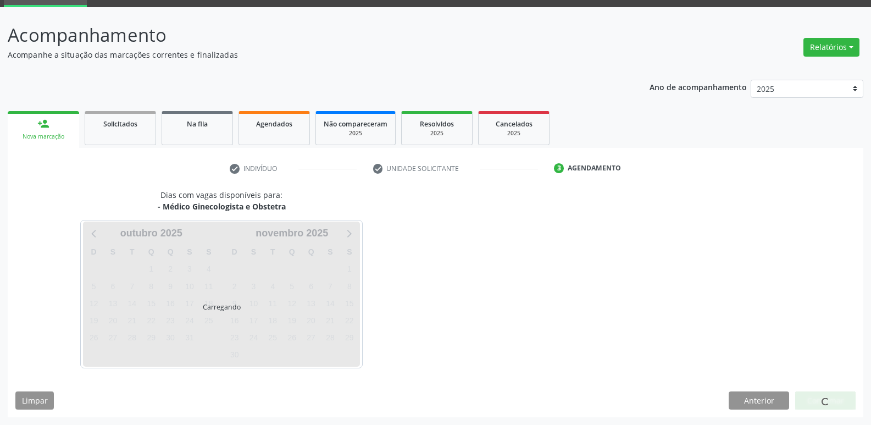
scroll to position [53, 0]
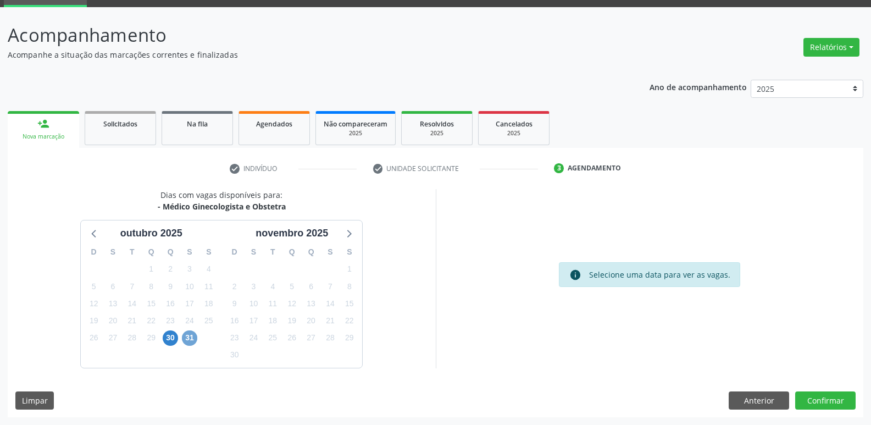
click at [193, 339] on span "31" at bounding box center [189, 337] width 15 height 15
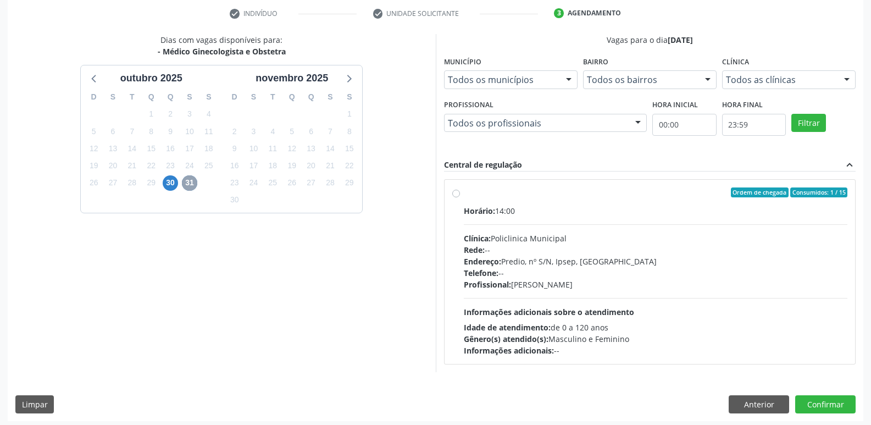
scroll to position [212, 0]
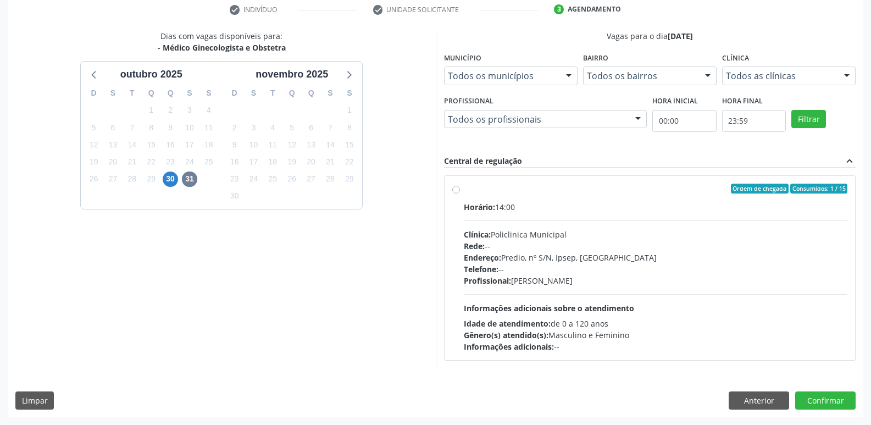
click at [464, 186] on label "Ordem de chegada Consumidos: 1 / 15 Horário: 14:00 Clínica: Policlinica Municip…" at bounding box center [656, 267] width 384 height 169
click at [457, 186] on input "Ordem de chegada Consumidos: 1 / 15 Horário: 14:00 Clínica: Policlinica Municip…" at bounding box center [456, 188] width 8 height 10
radio input "true"
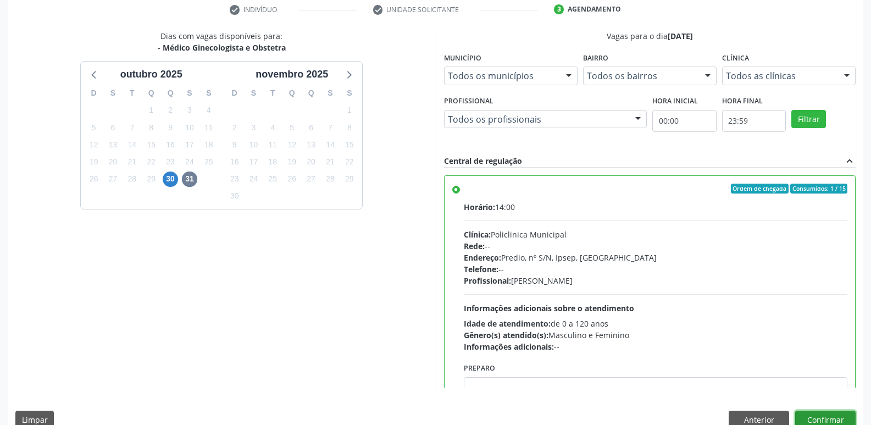
click at [815, 413] on button "Confirmar" at bounding box center [825, 419] width 60 height 19
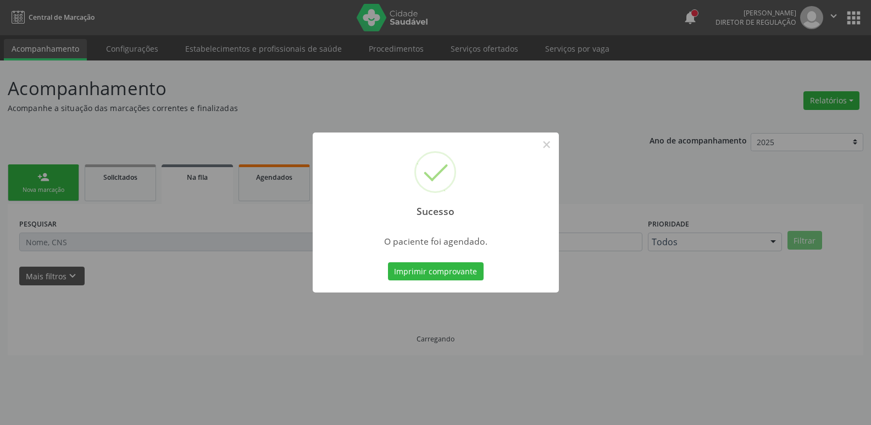
scroll to position [0, 0]
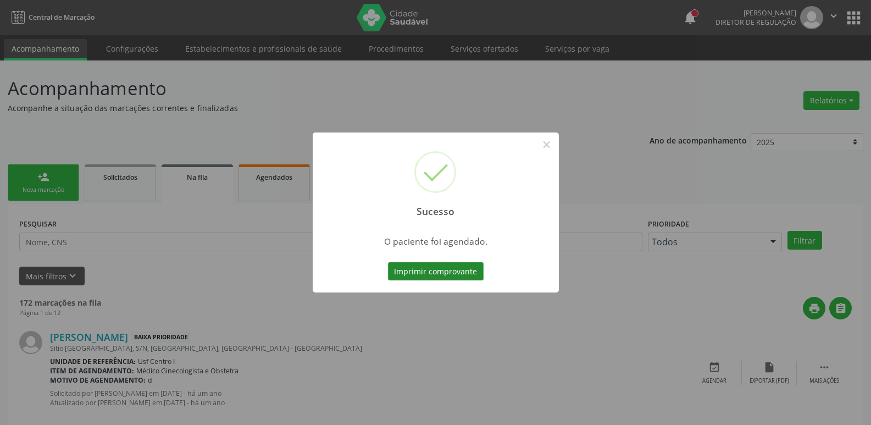
click at [443, 268] on button "Imprimir comprovante" at bounding box center [436, 271] width 96 height 19
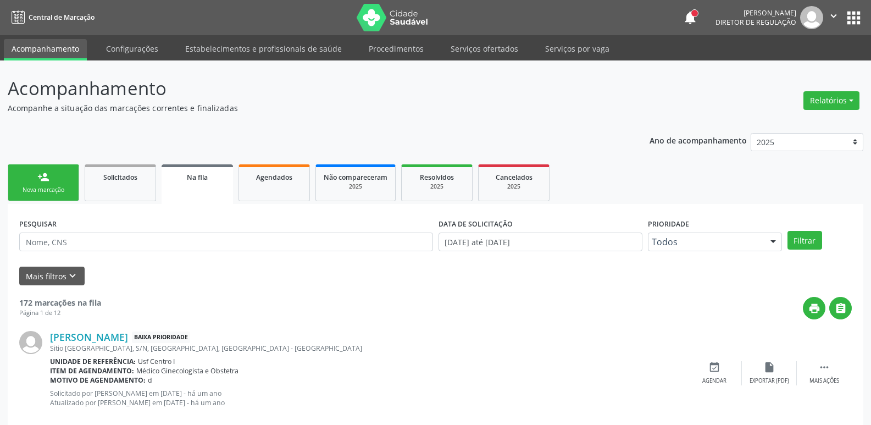
click at [858, 16] on button "apps" at bounding box center [853, 17] width 19 height 19
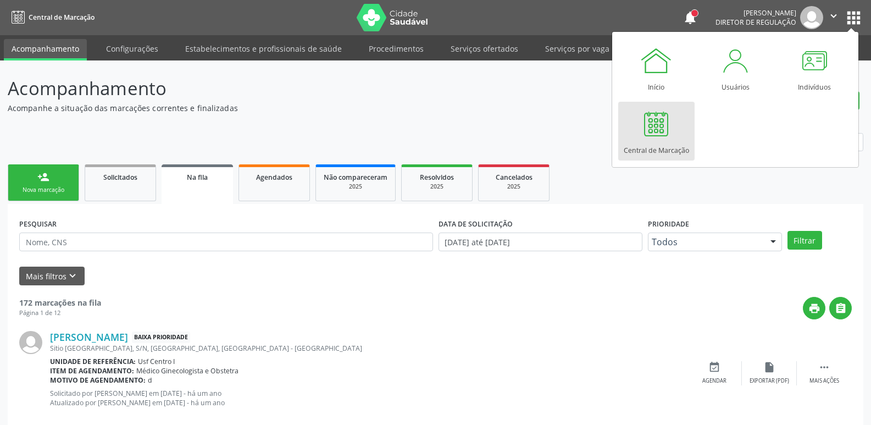
click at [658, 125] on div at bounding box center [655, 123] width 33 height 33
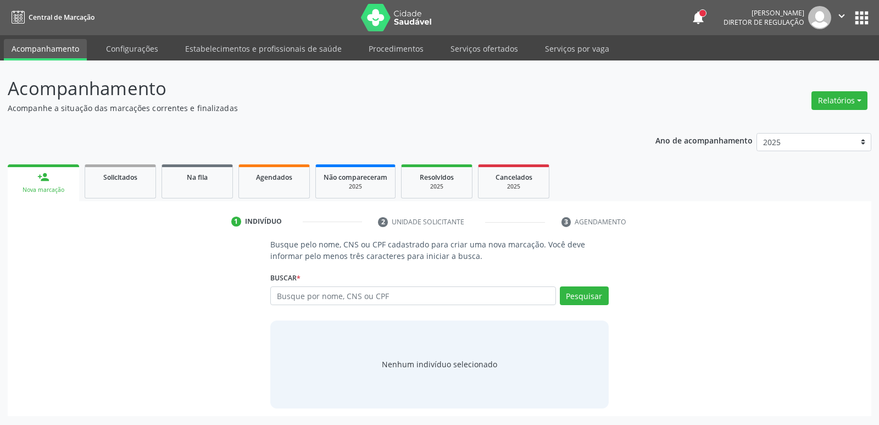
click at [843, 15] on icon "" at bounding box center [842, 16] width 12 height 12
click at [546, 99] on p "Acompanhamento" at bounding box center [310, 88] width 604 height 27
